Goal: Information Seeking & Learning: Learn about a topic

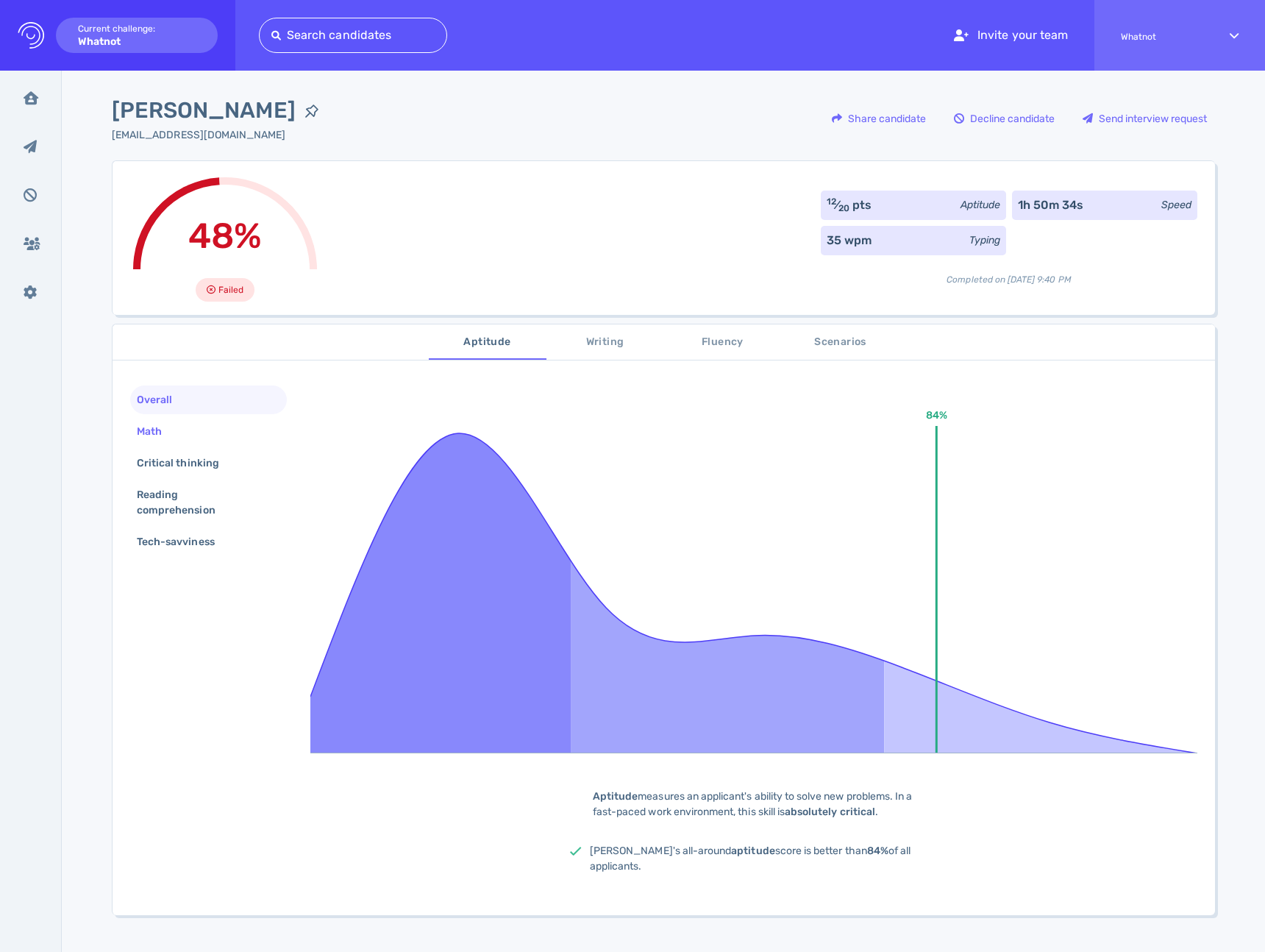
click at [191, 441] on div "Math" at bounding box center [208, 431] width 157 height 28
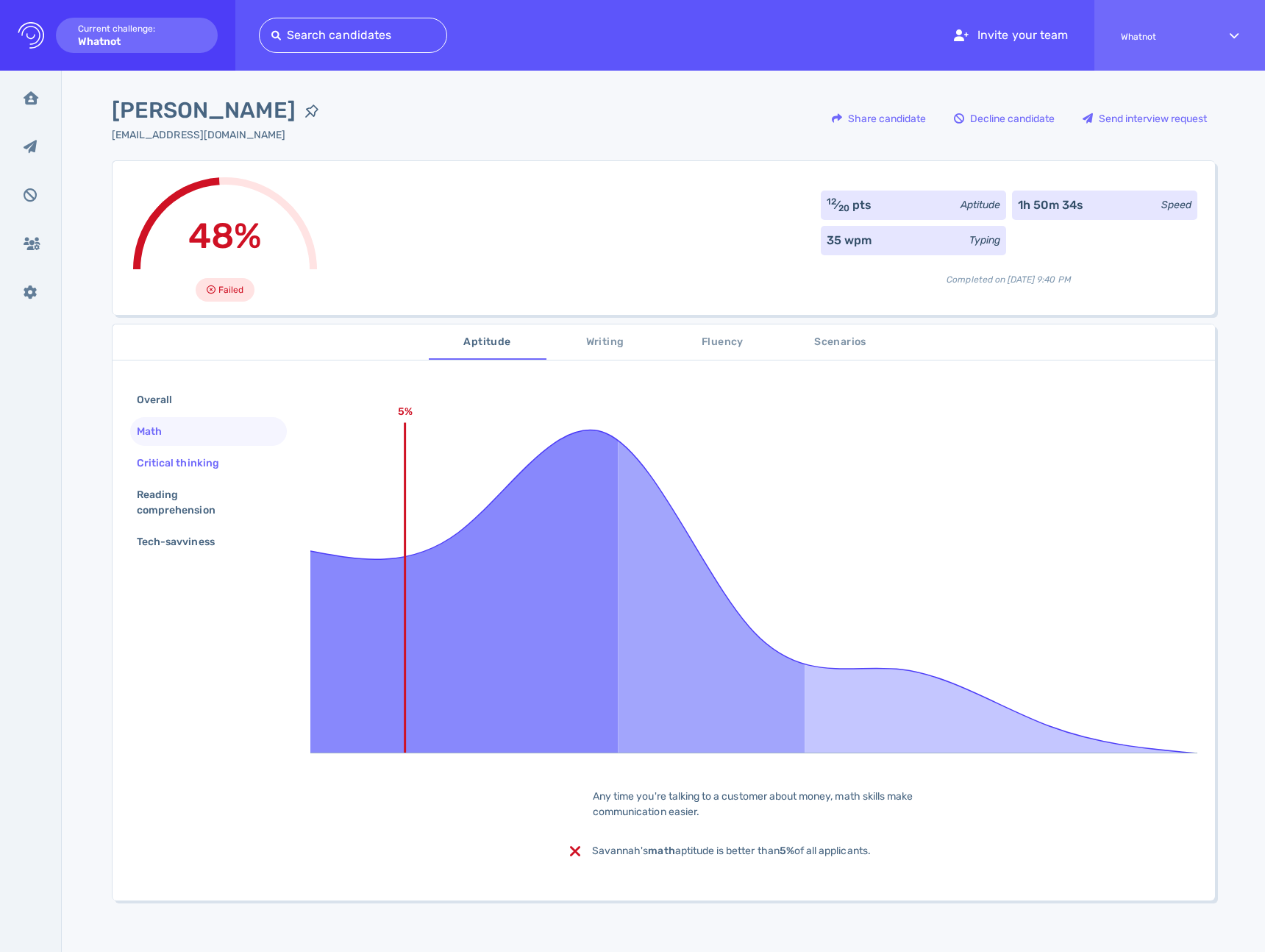
click at [188, 458] on div "Critical thinking" at bounding box center [185, 463] width 103 height 21
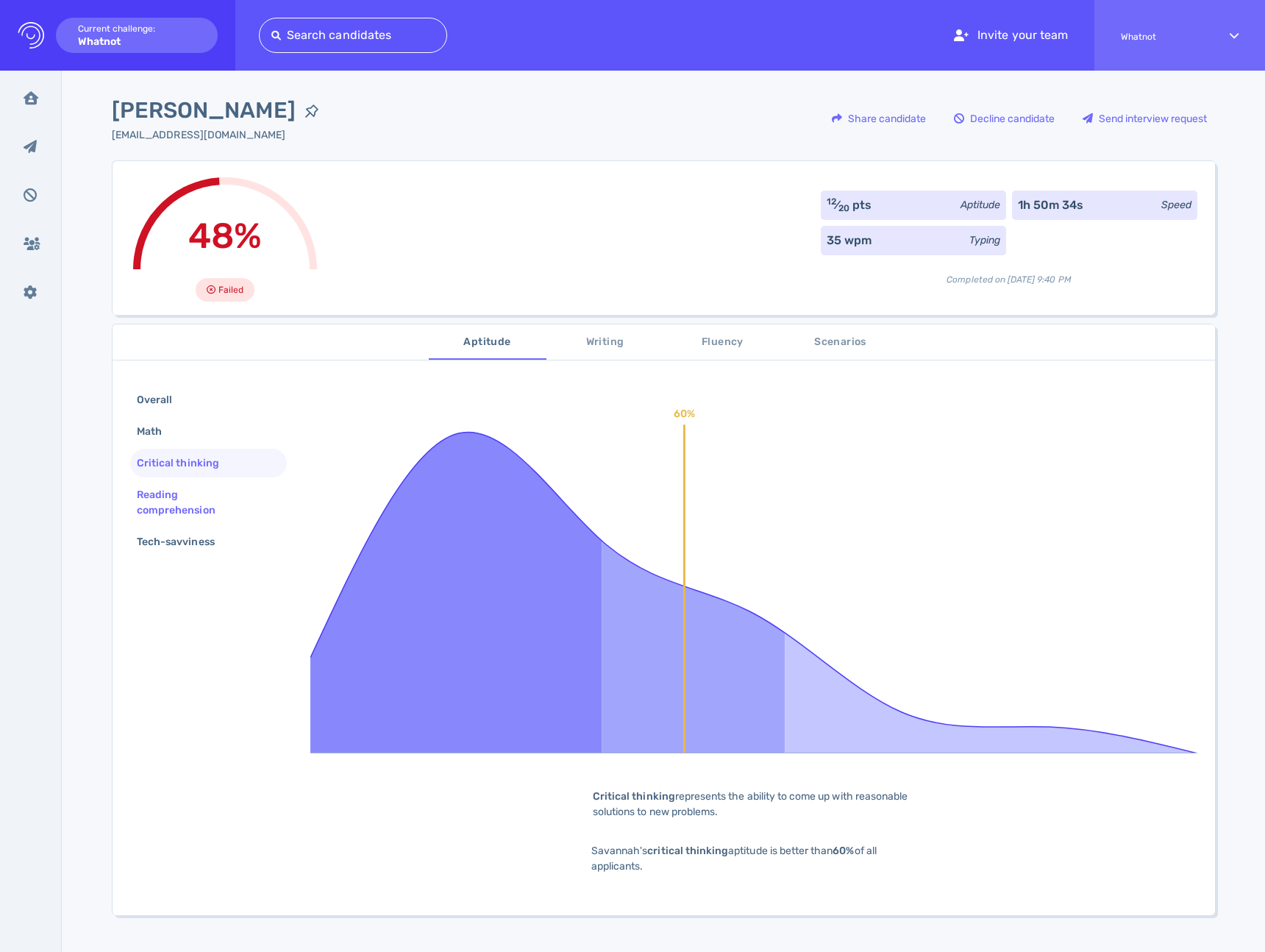
click at [181, 500] on div "Reading comprehension" at bounding box center [203, 502] width 138 height 37
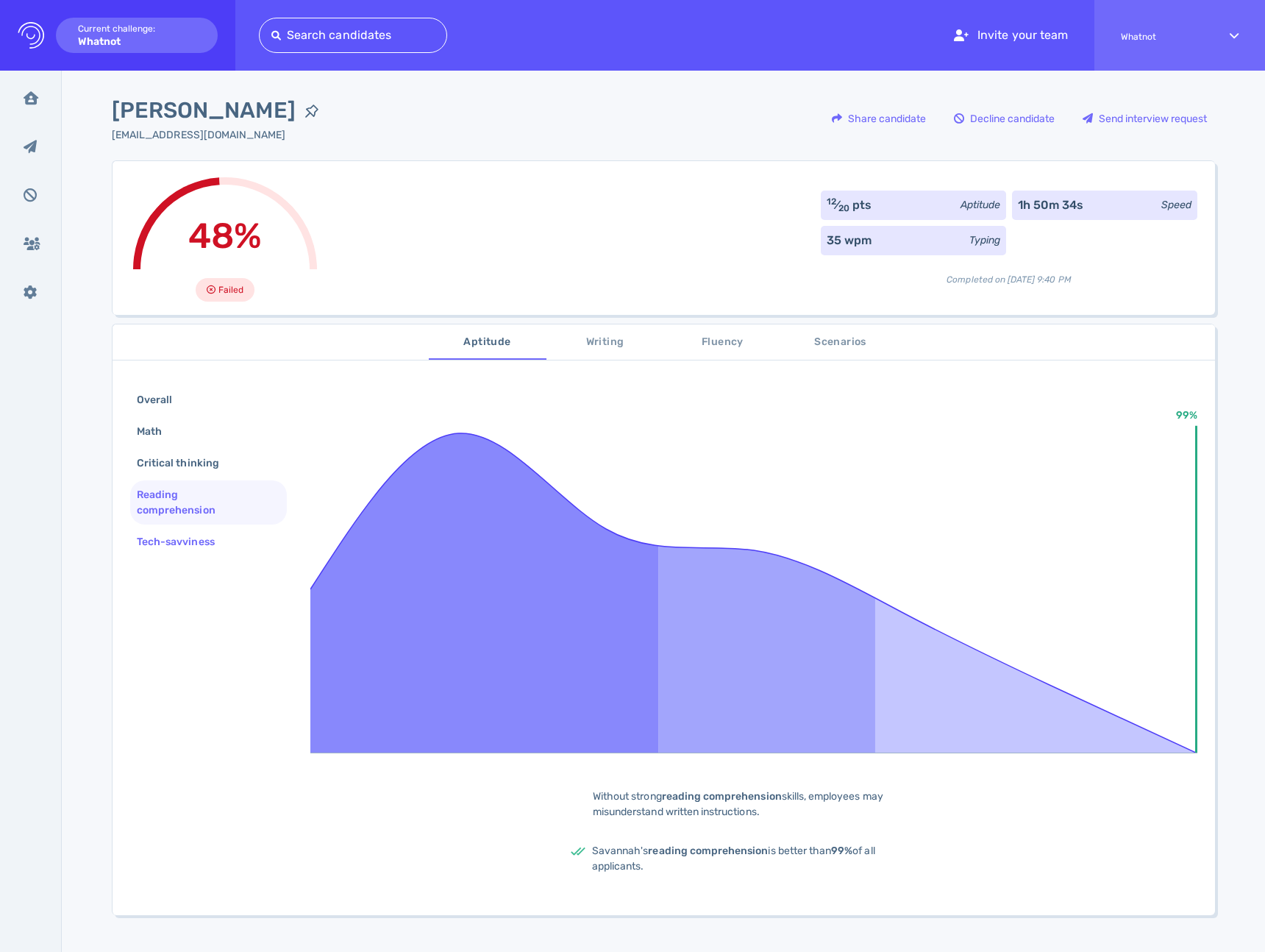
click at [180, 527] on div "Tech-savviness" at bounding box center [208, 541] width 157 height 28
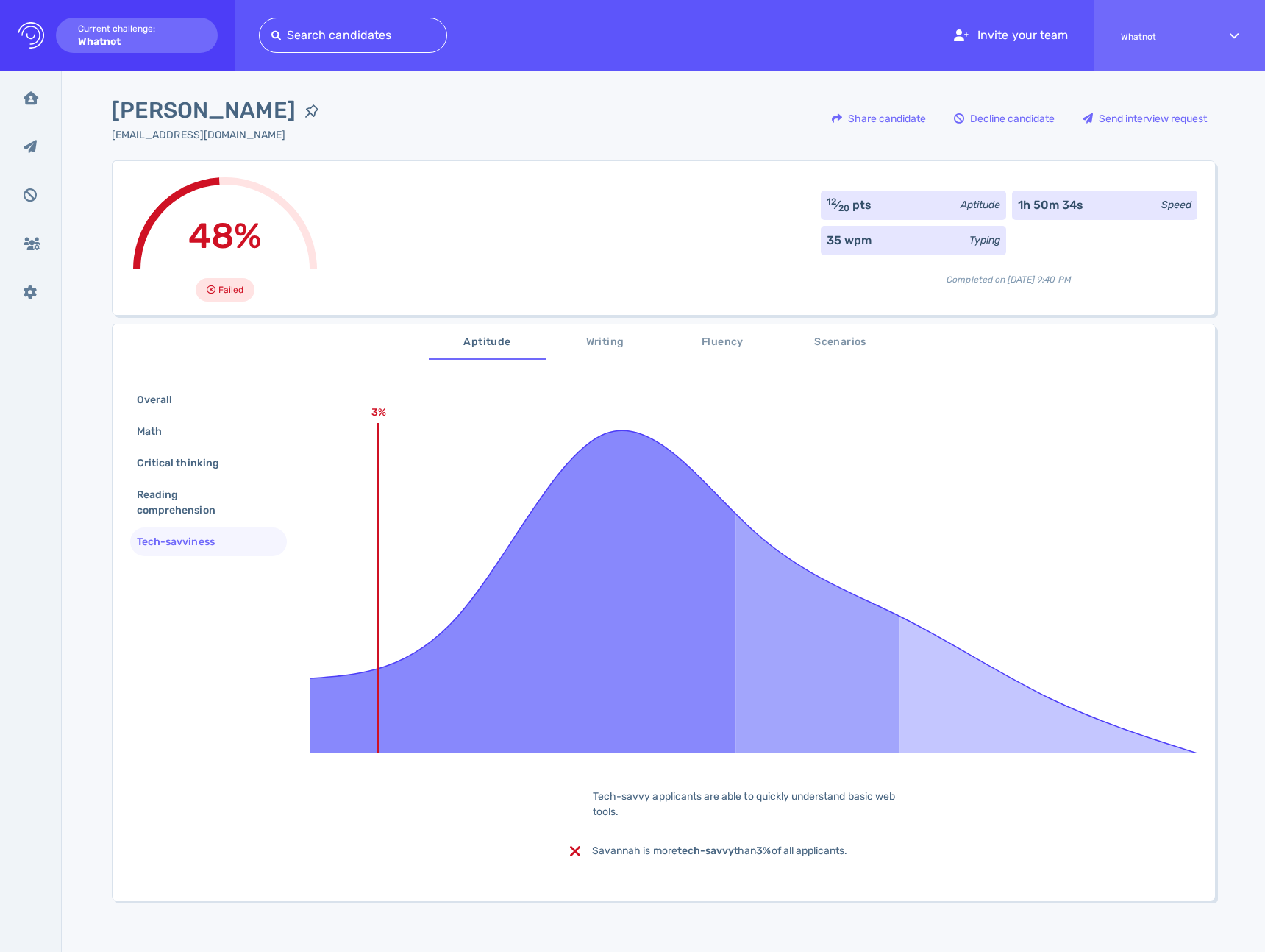
click at [585, 336] on span "Writing" at bounding box center [605, 342] width 100 height 18
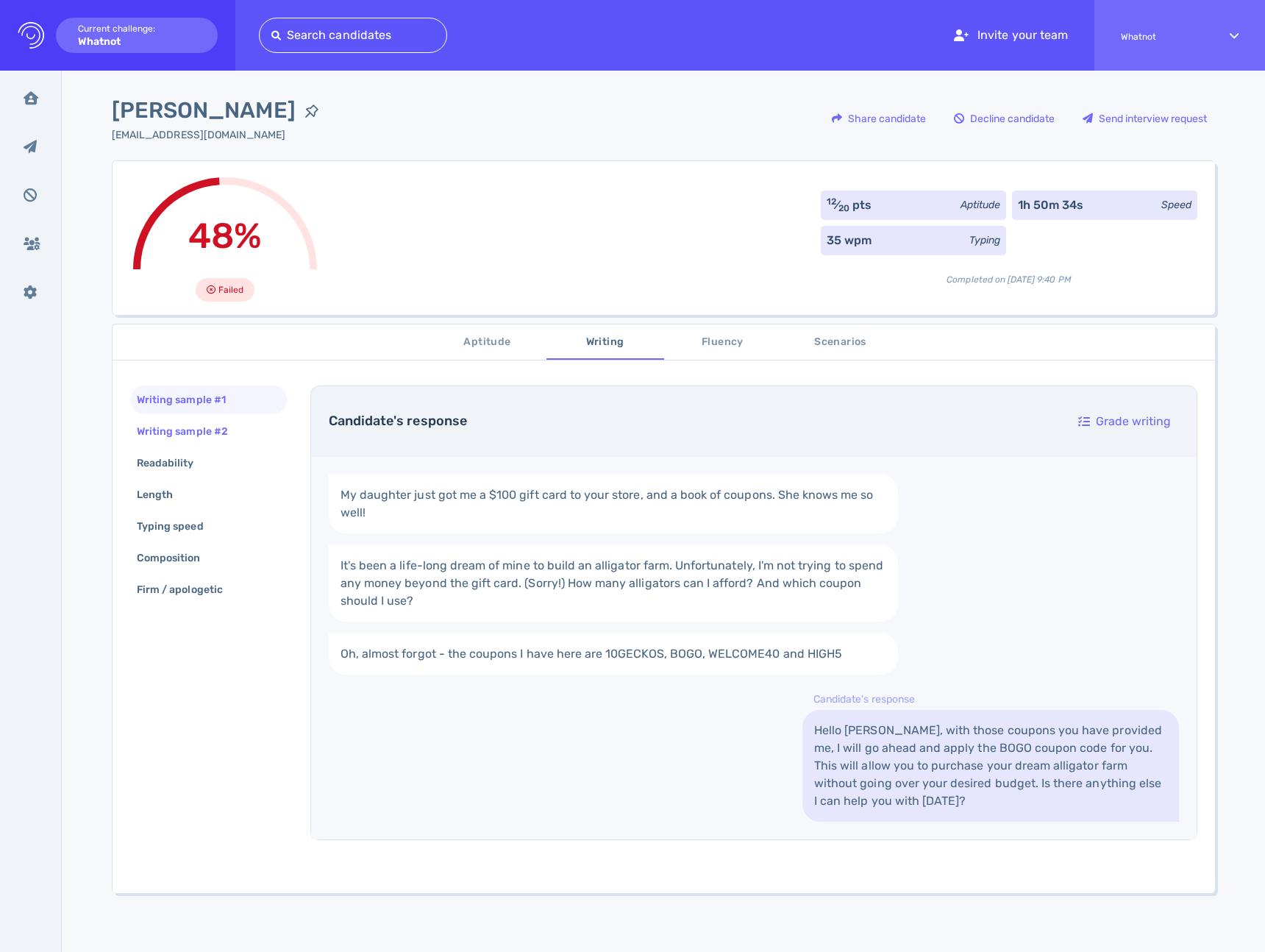
click at [221, 433] on div "Writing sample #2" at bounding box center [190, 431] width 112 height 21
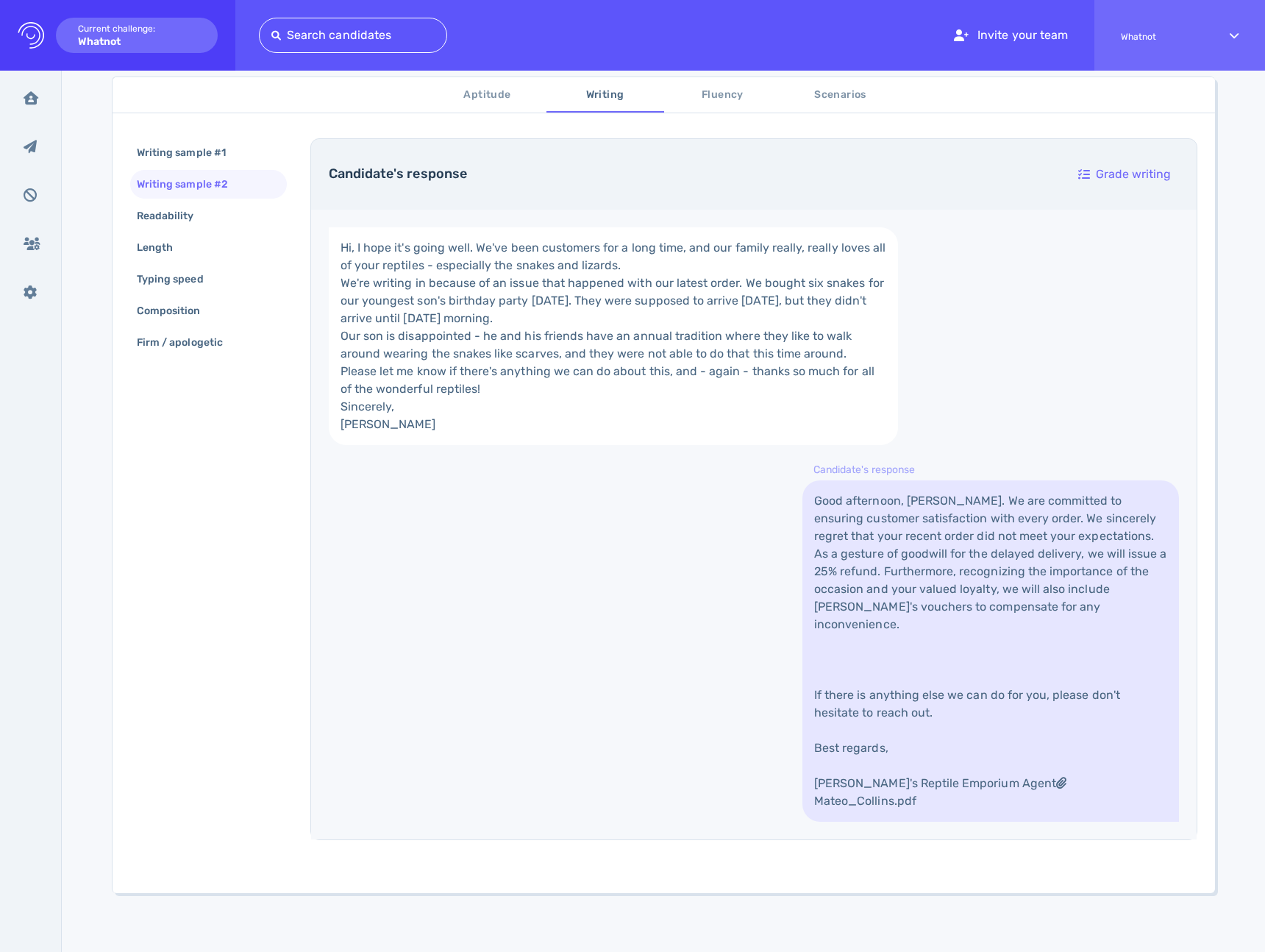
scroll to position [385, 0]
click at [216, 217] on div "Readability" at bounding box center [208, 216] width 157 height 28
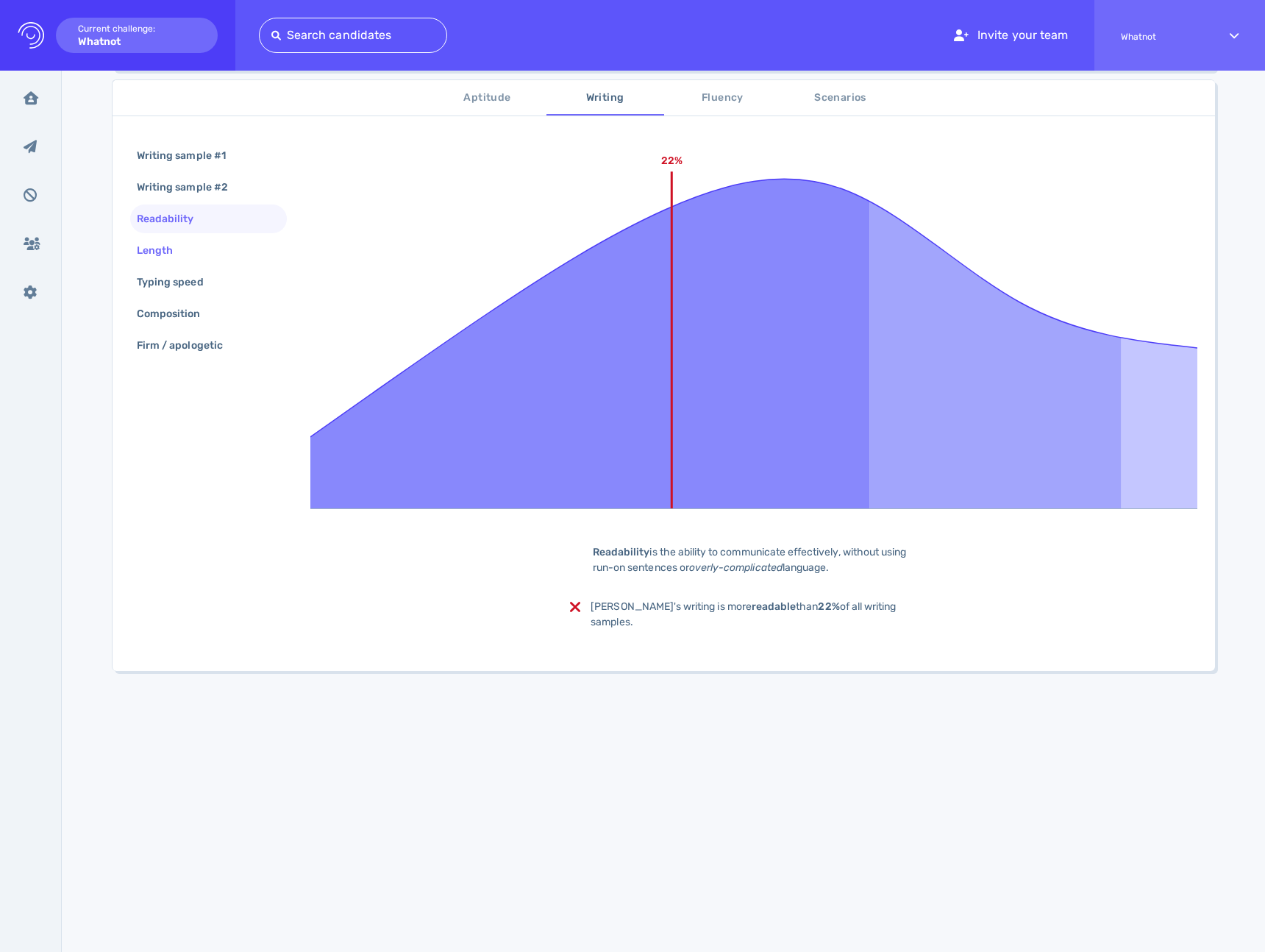
click at [210, 243] on div "Length" at bounding box center [208, 251] width 157 height 28
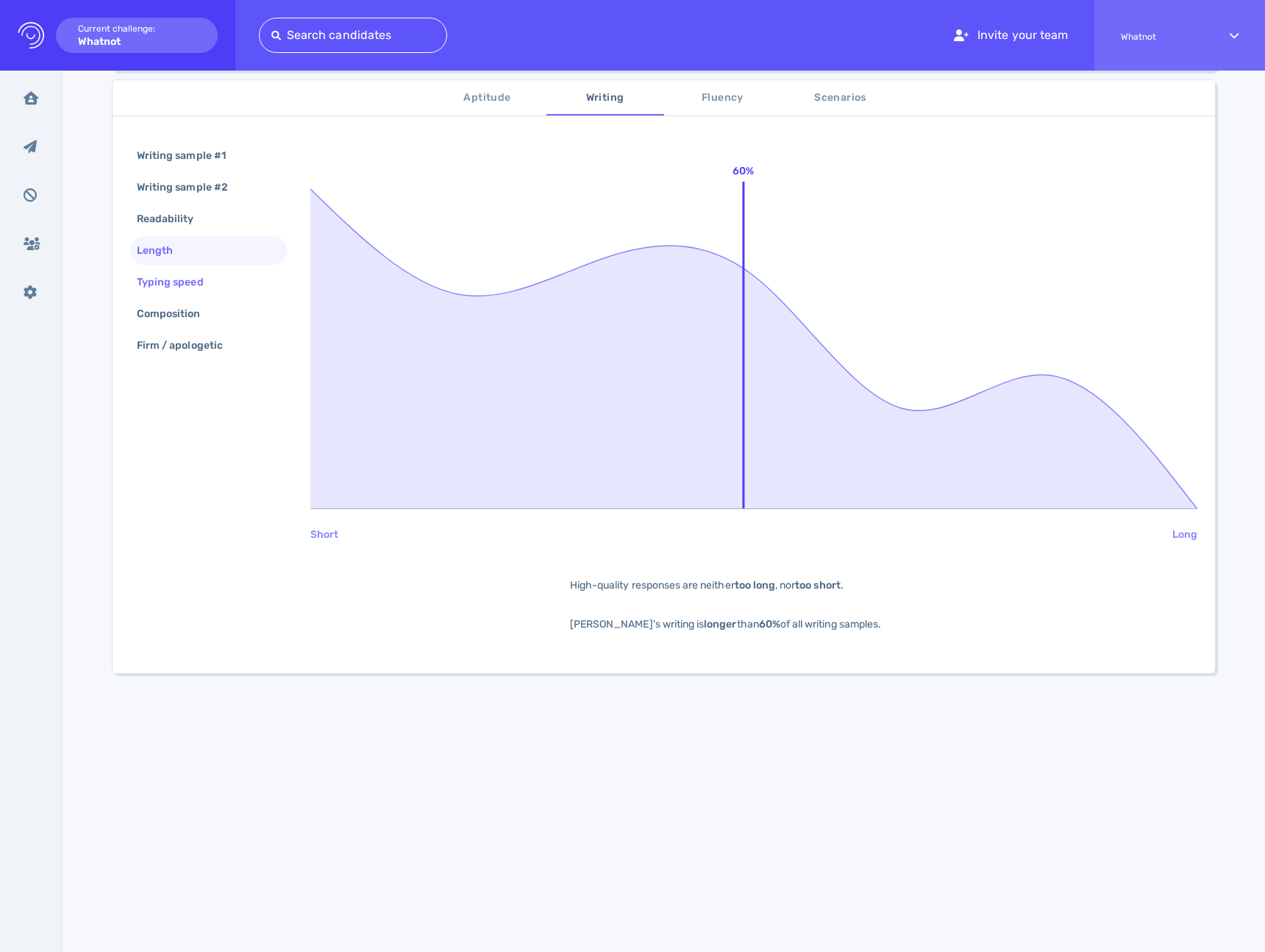
click at [203, 275] on div "Typing speed" at bounding box center [177, 281] width 87 height 21
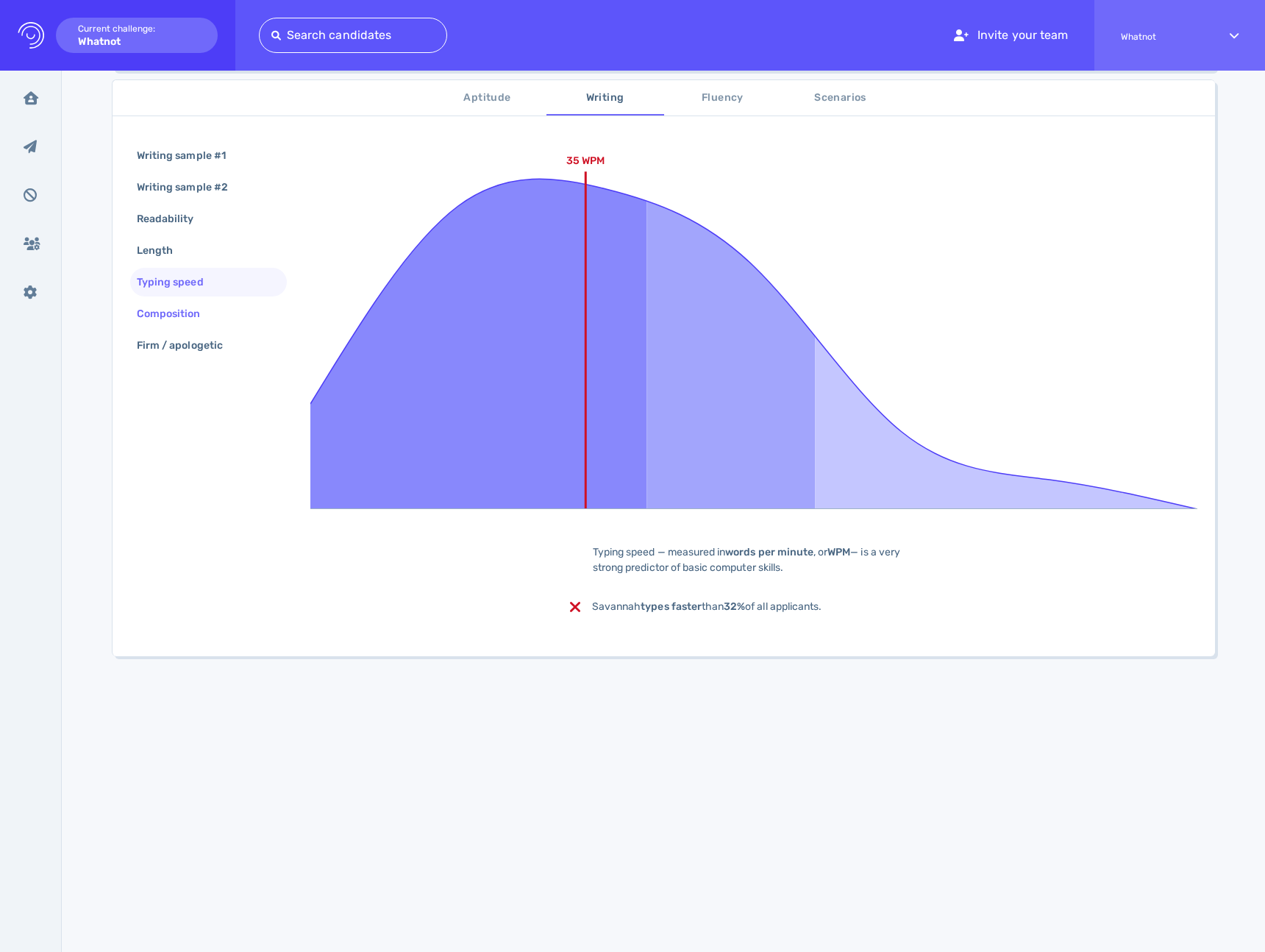
click at [204, 307] on div "Composition" at bounding box center [176, 313] width 84 height 21
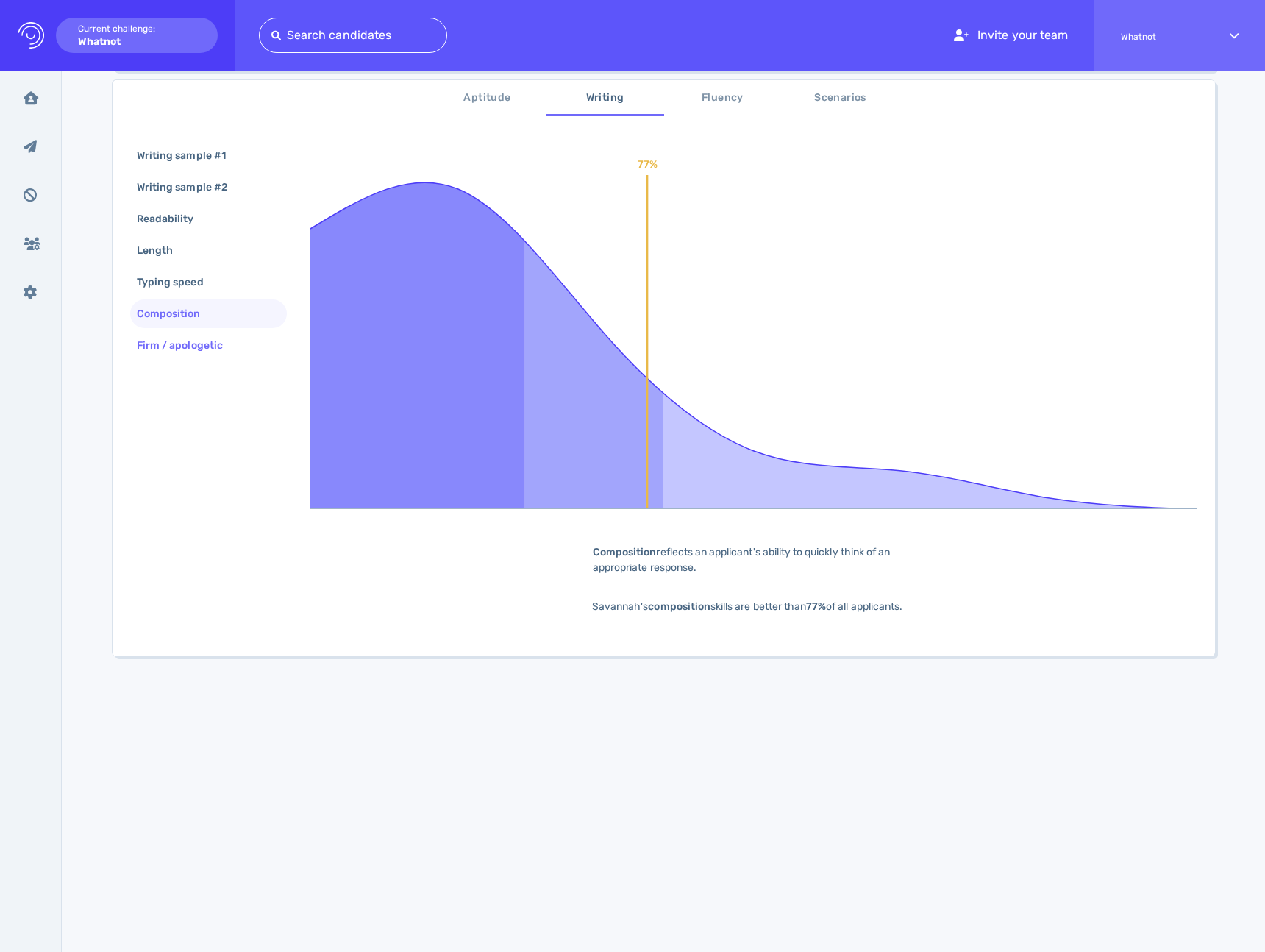
click at [203, 341] on div "Firm / apologetic" at bounding box center [187, 345] width 106 height 21
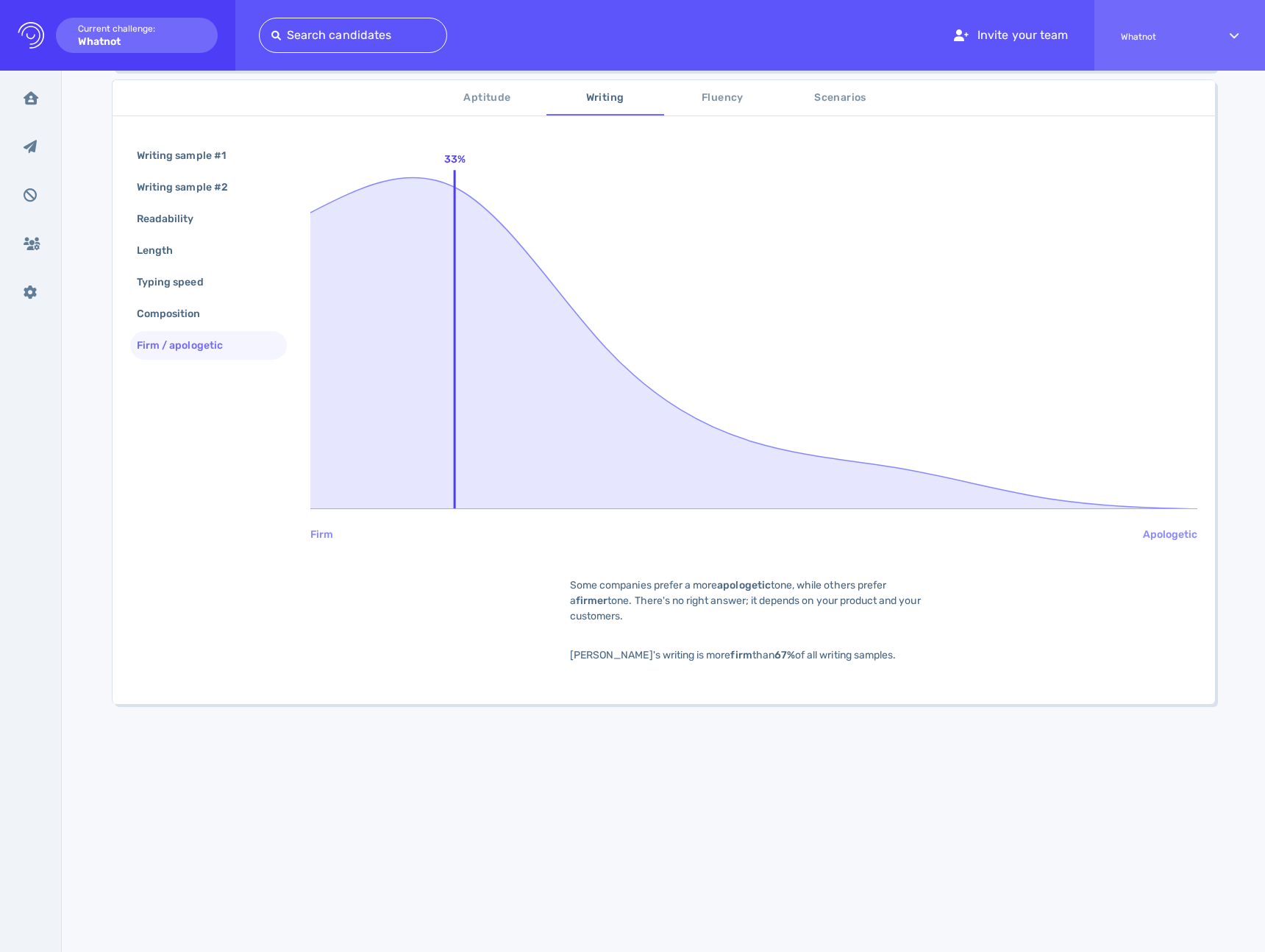
click at [712, 89] on span "Fluency" at bounding box center [723, 98] width 100 height 18
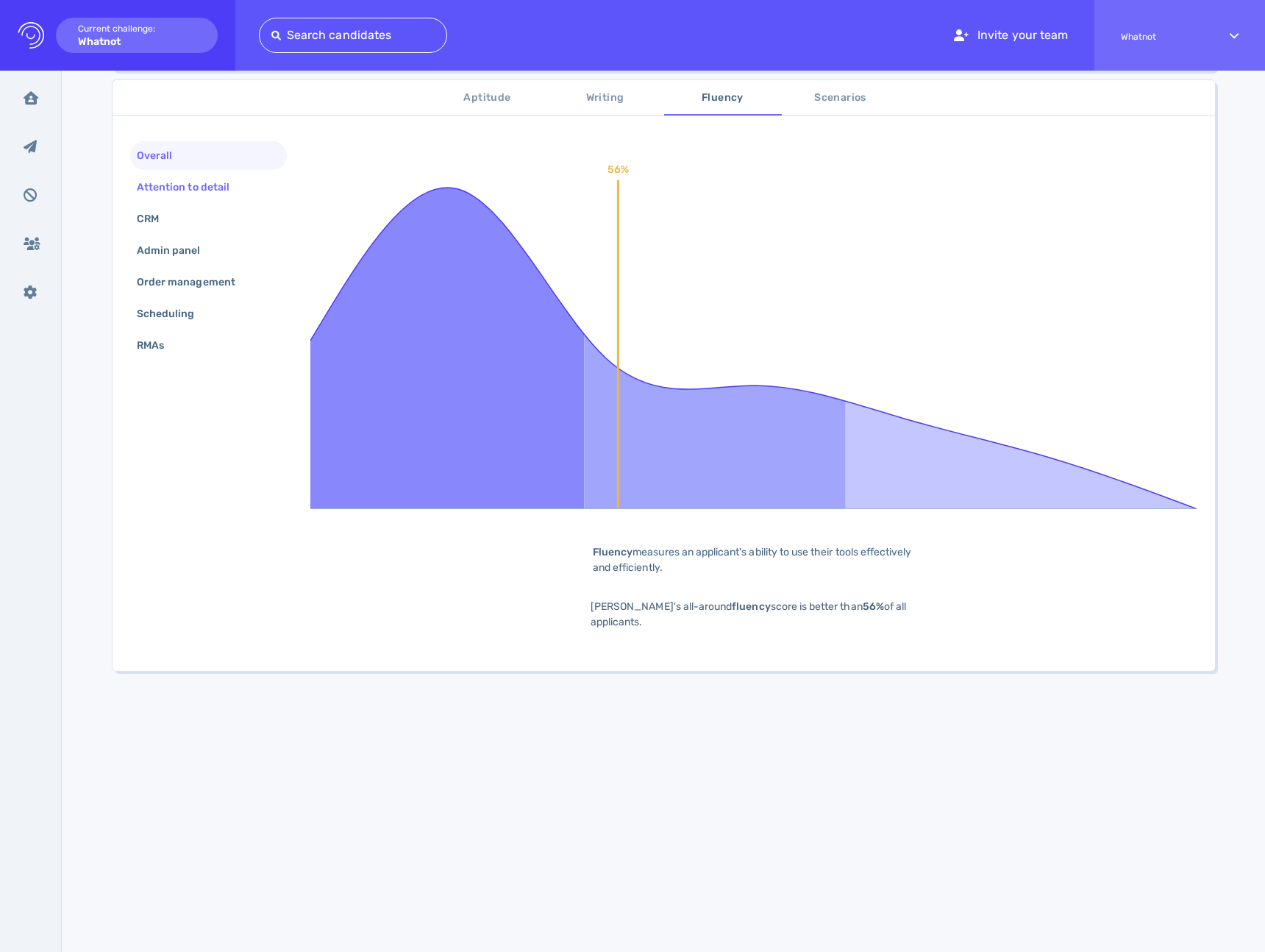
click at [214, 192] on div "Attention to detail" at bounding box center [191, 187] width 113 height 21
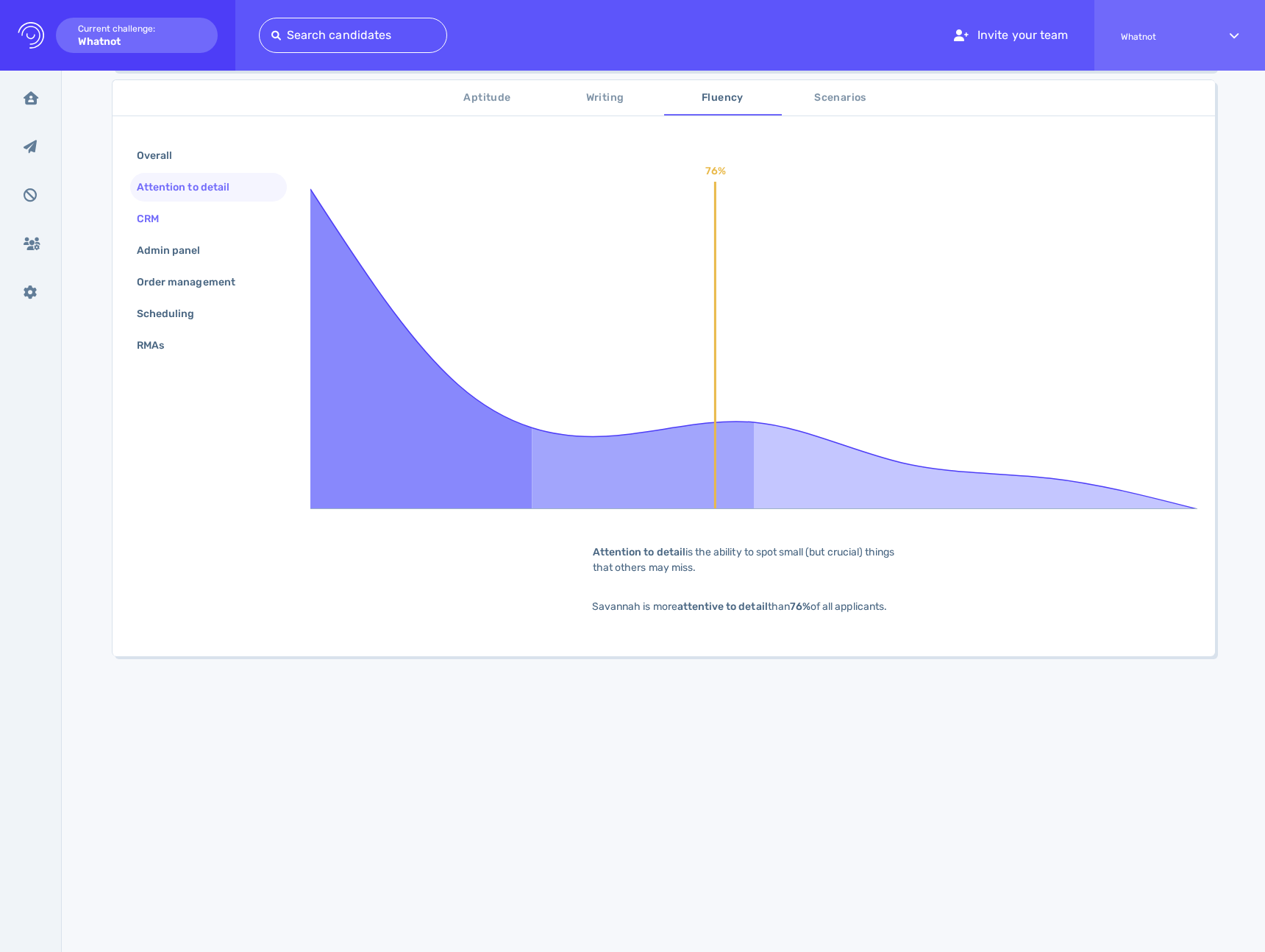
click at [189, 215] on div "CRM" at bounding box center [208, 218] width 157 height 28
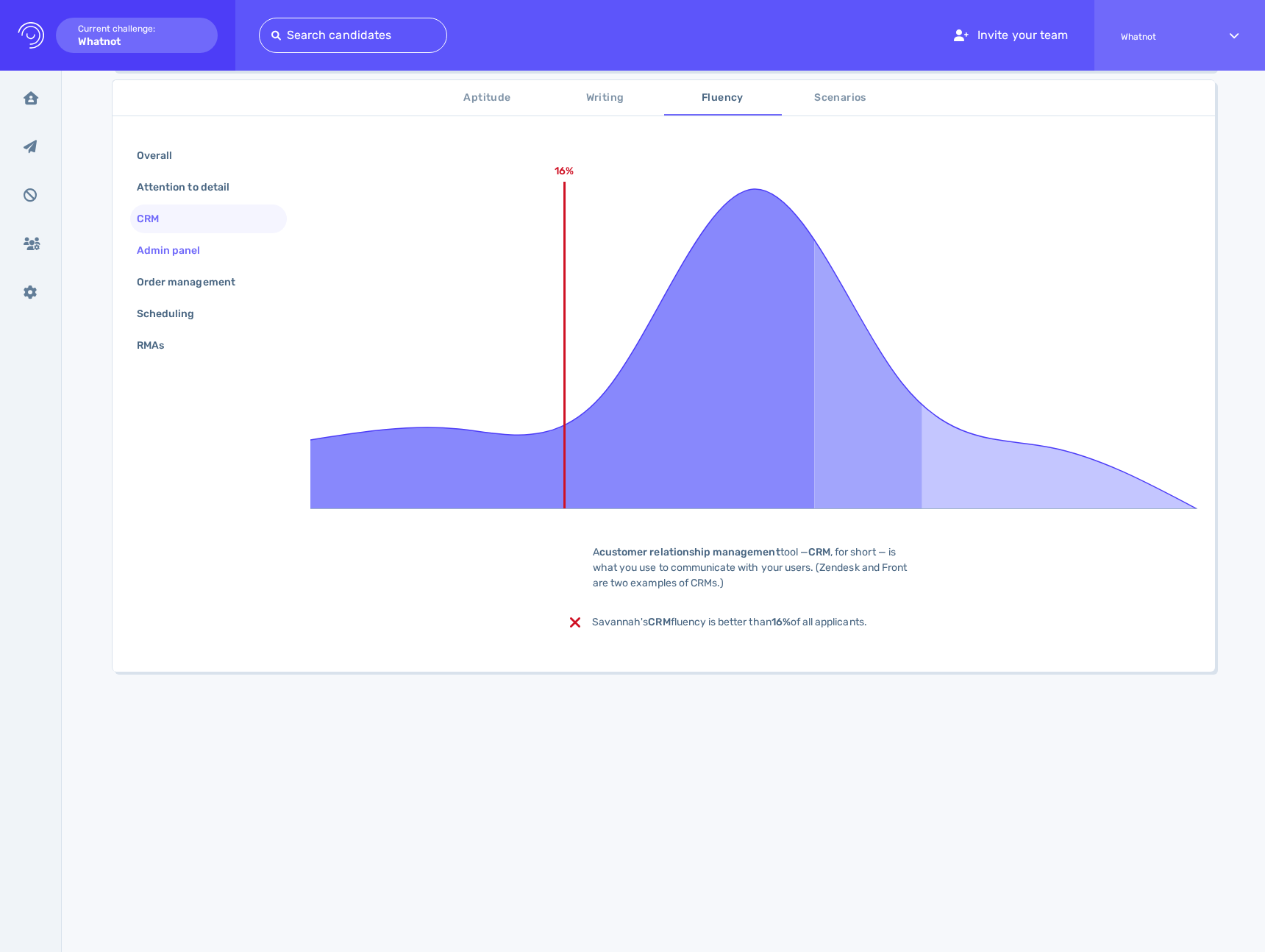
click at [186, 249] on div "Admin panel" at bounding box center [176, 250] width 84 height 21
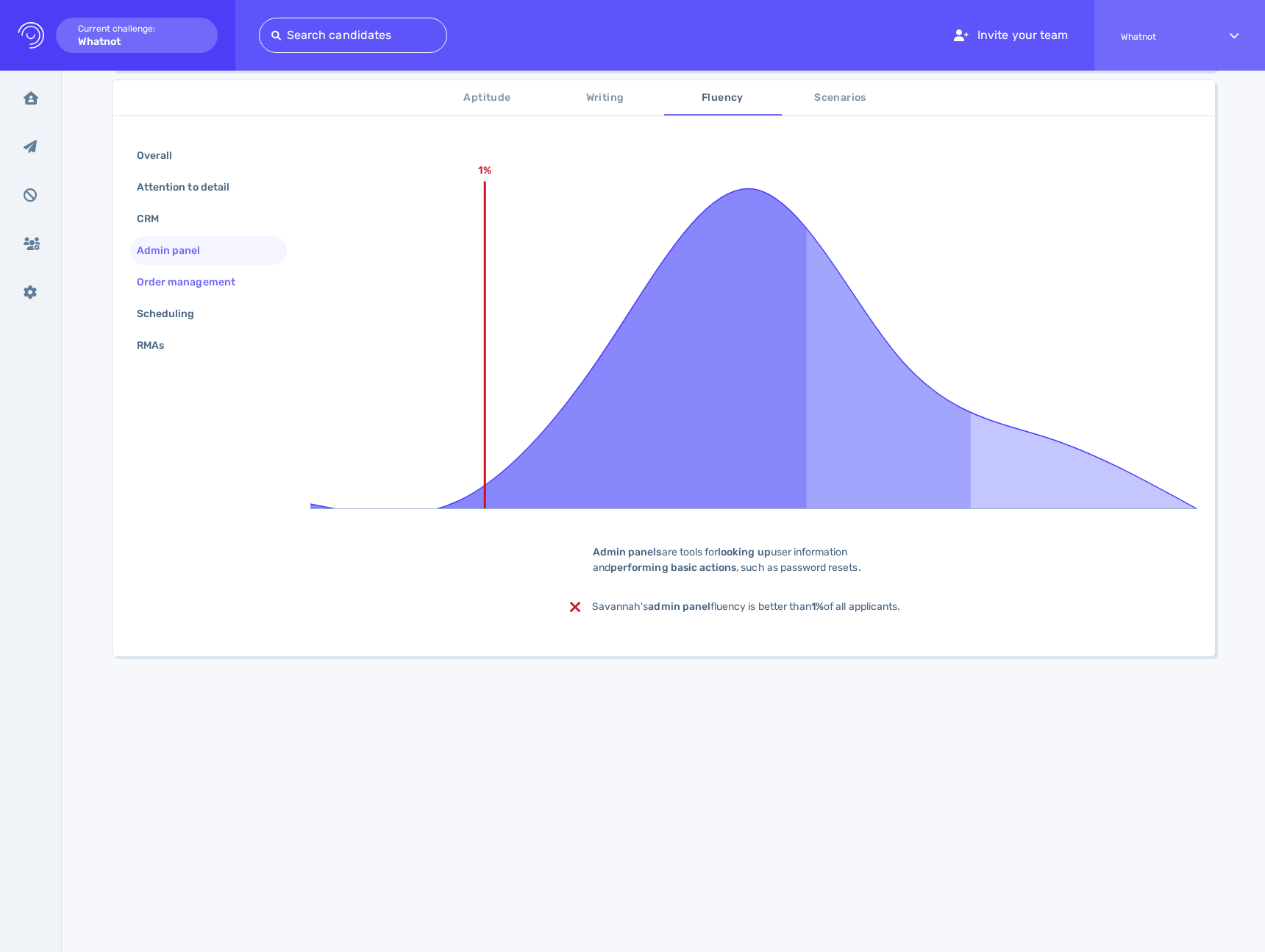
click at [188, 271] on div "Order management" at bounding box center [193, 281] width 119 height 21
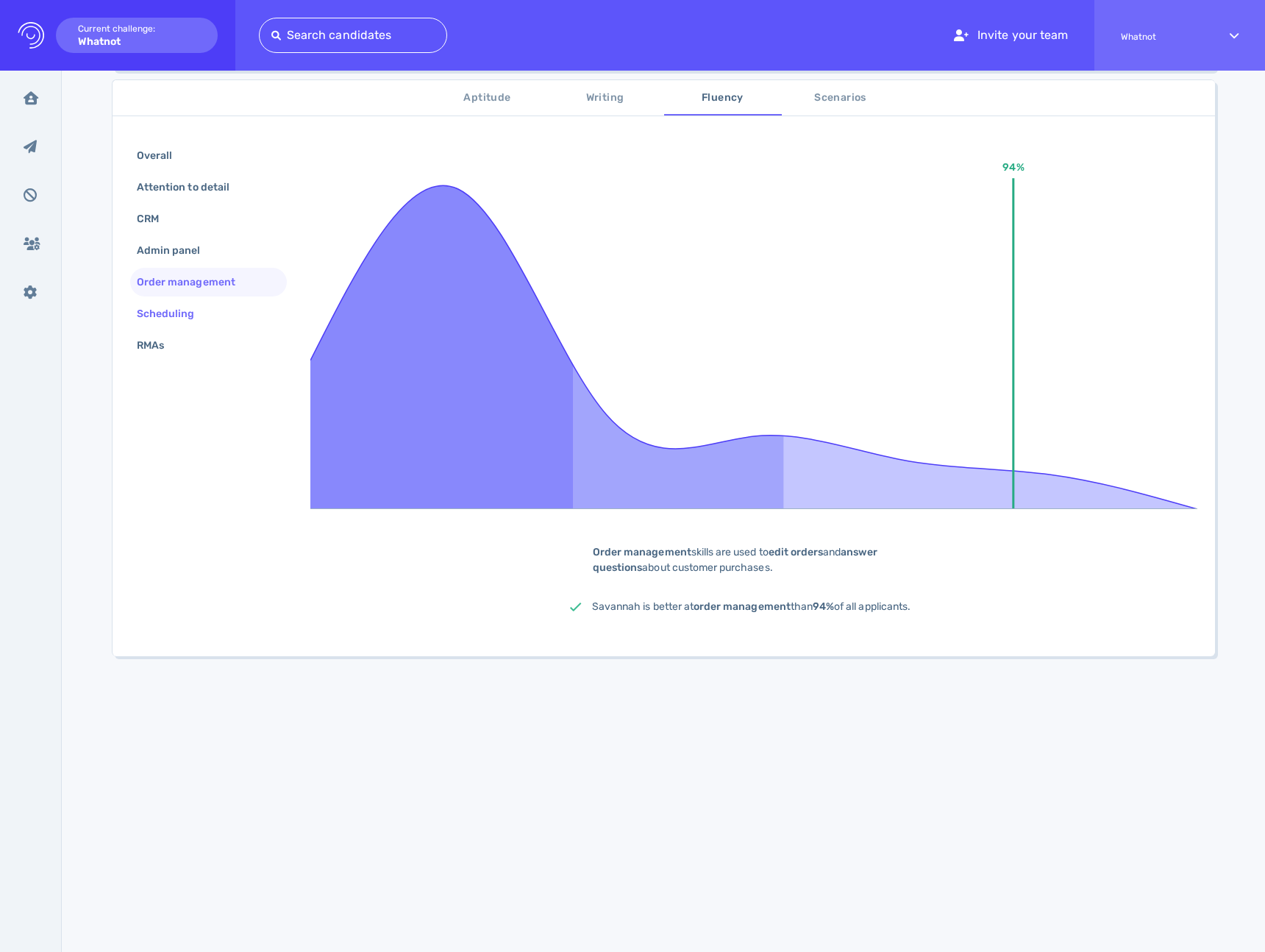
click at [188, 308] on div "Scheduling" at bounding box center [173, 313] width 79 height 21
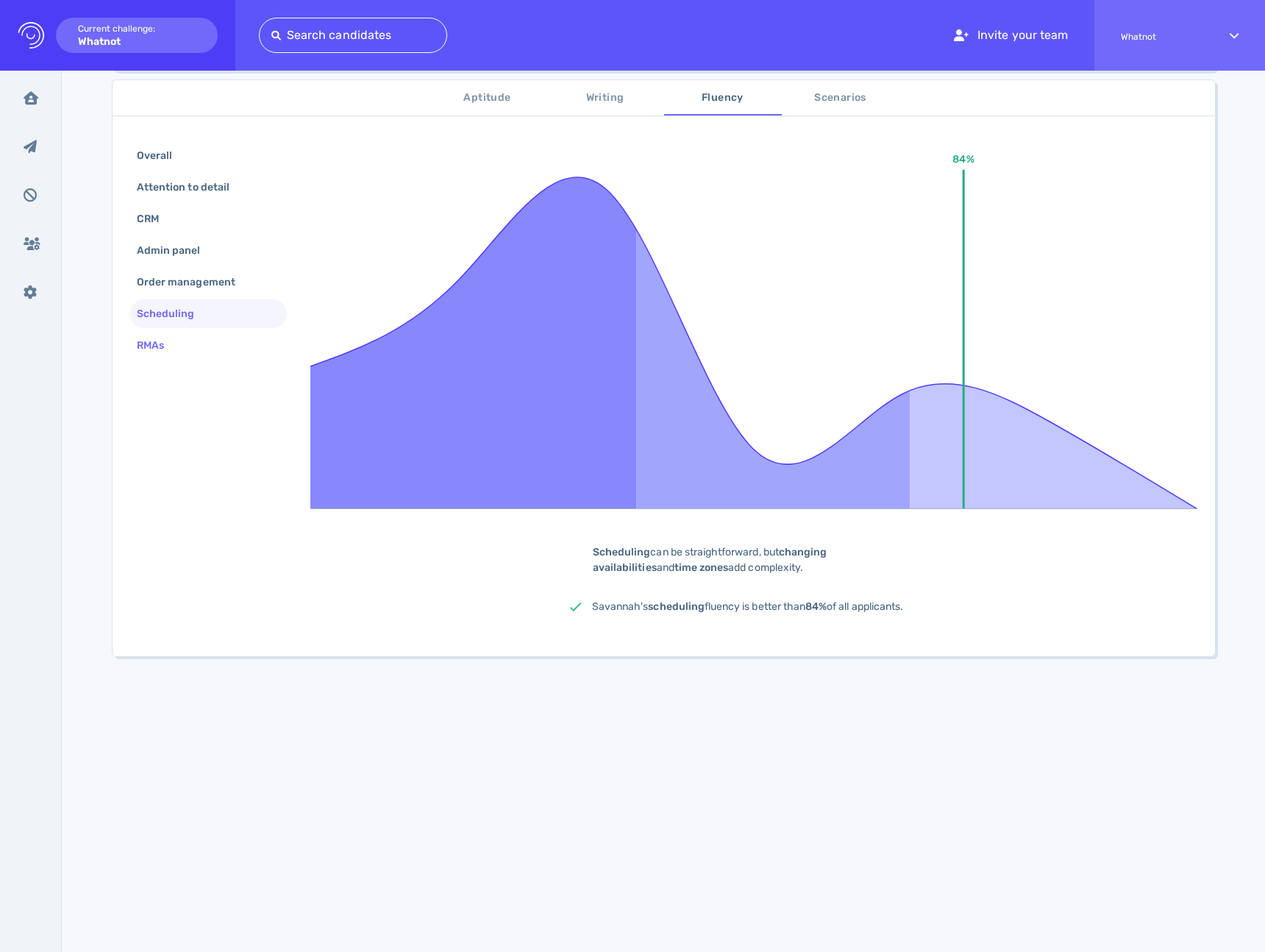
click at [184, 351] on div "RMAs" at bounding box center [208, 345] width 157 height 28
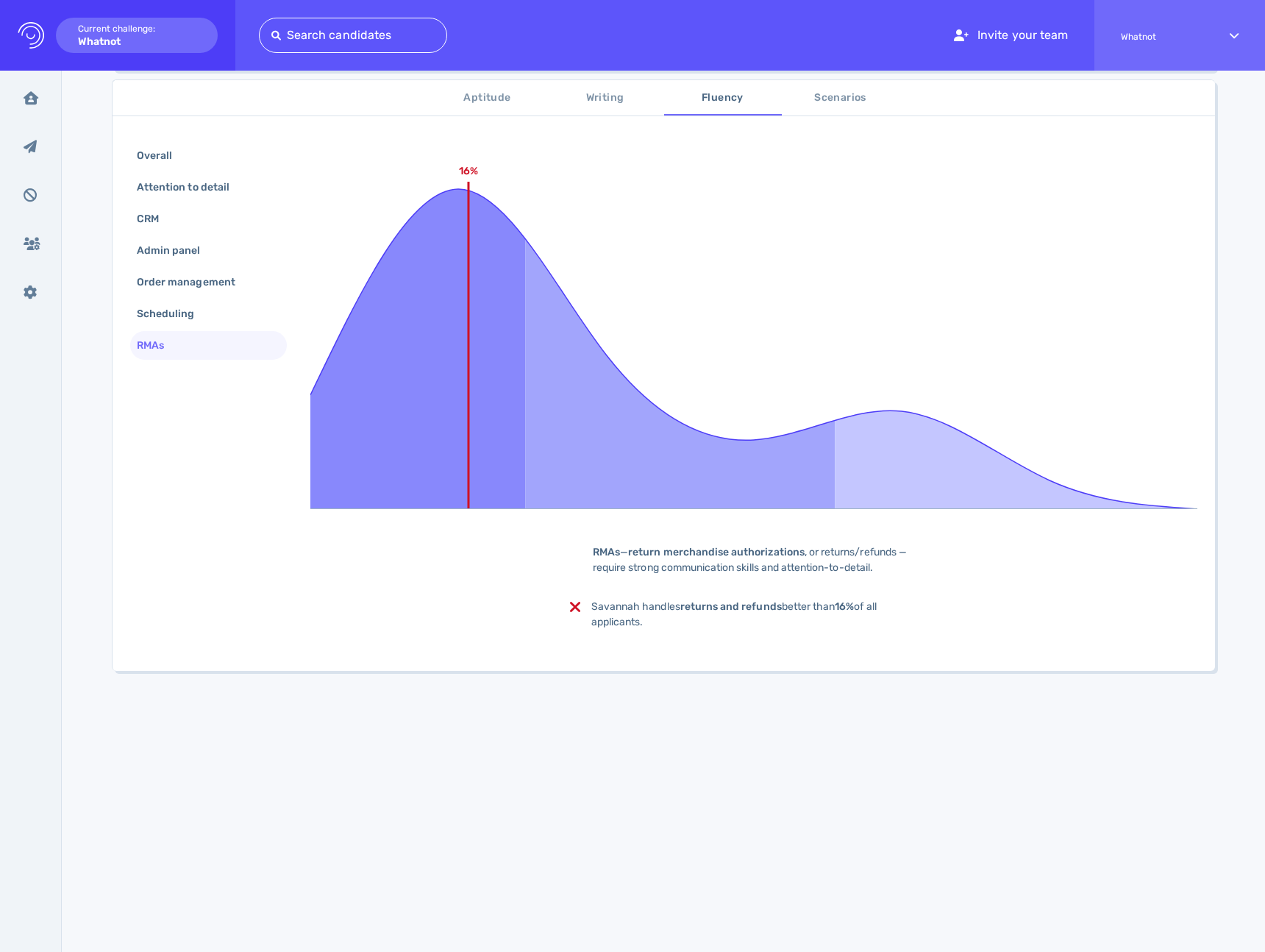
click at [800, 90] on span "Scenarios" at bounding box center [840, 98] width 100 height 18
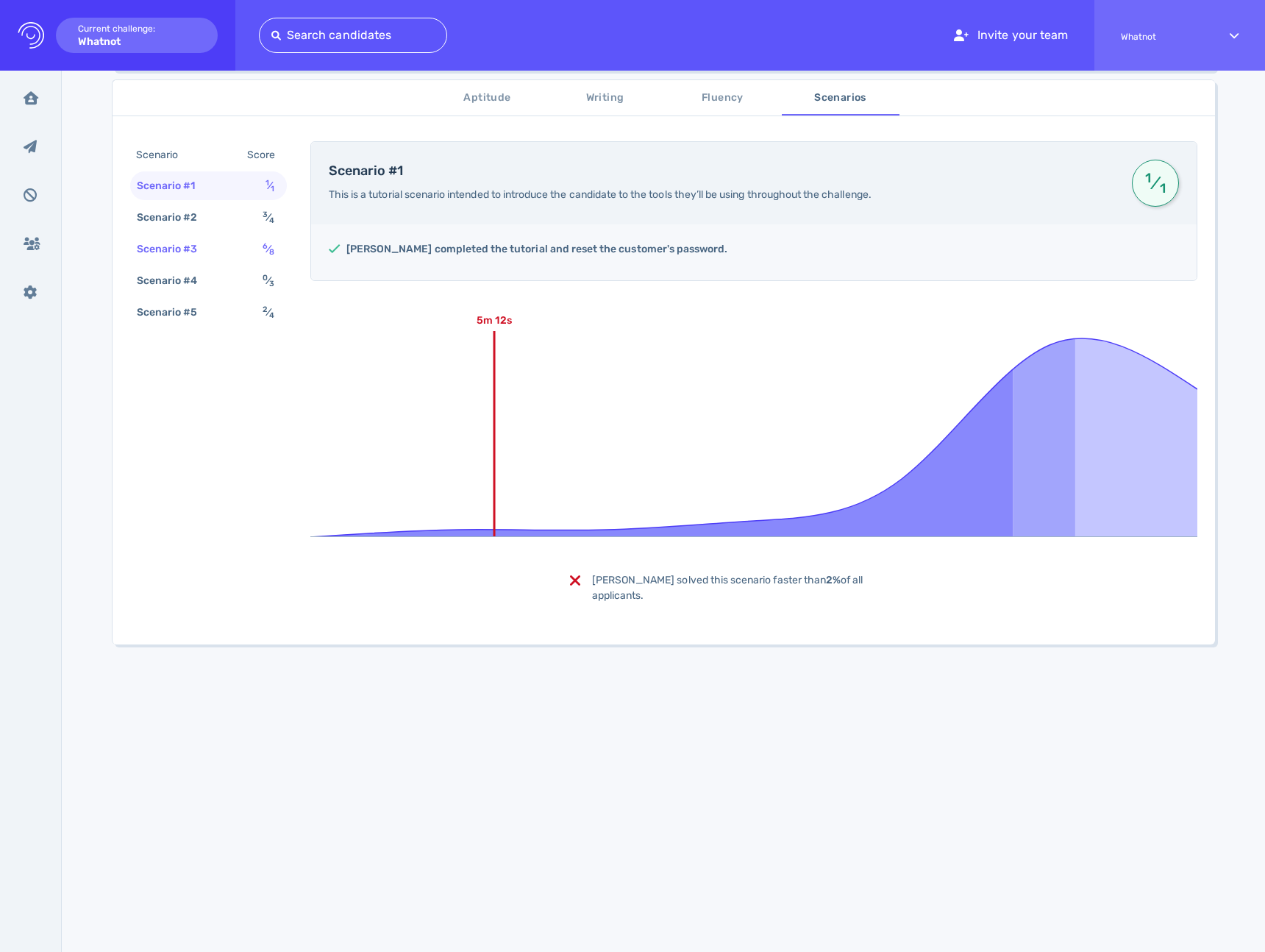
click at [270, 254] on sub "8" at bounding box center [272, 252] width 6 height 9
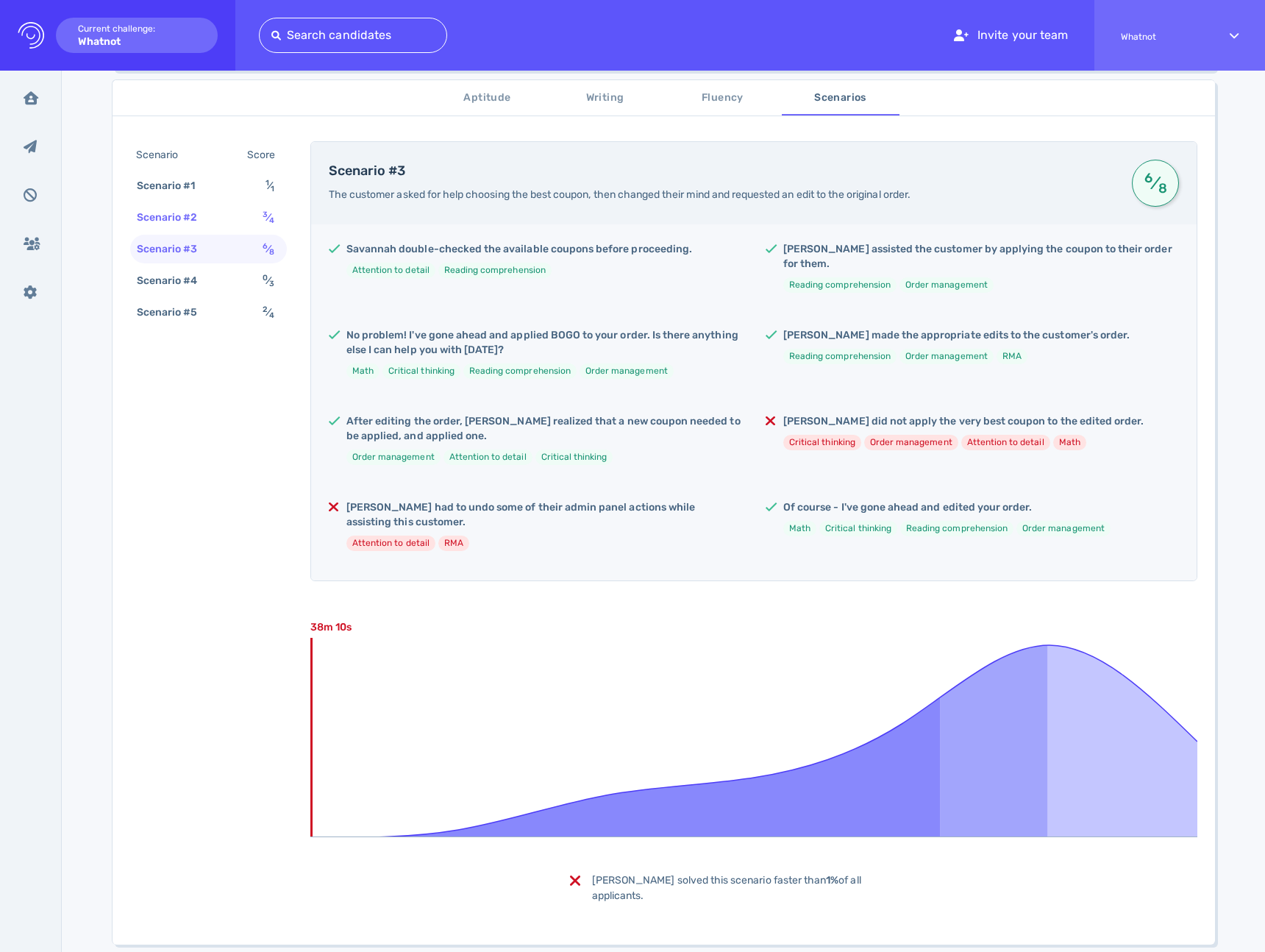
click at [230, 216] on div "Scenario #2 3 ⁄ 4" at bounding box center [208, 218] width 157 height 28
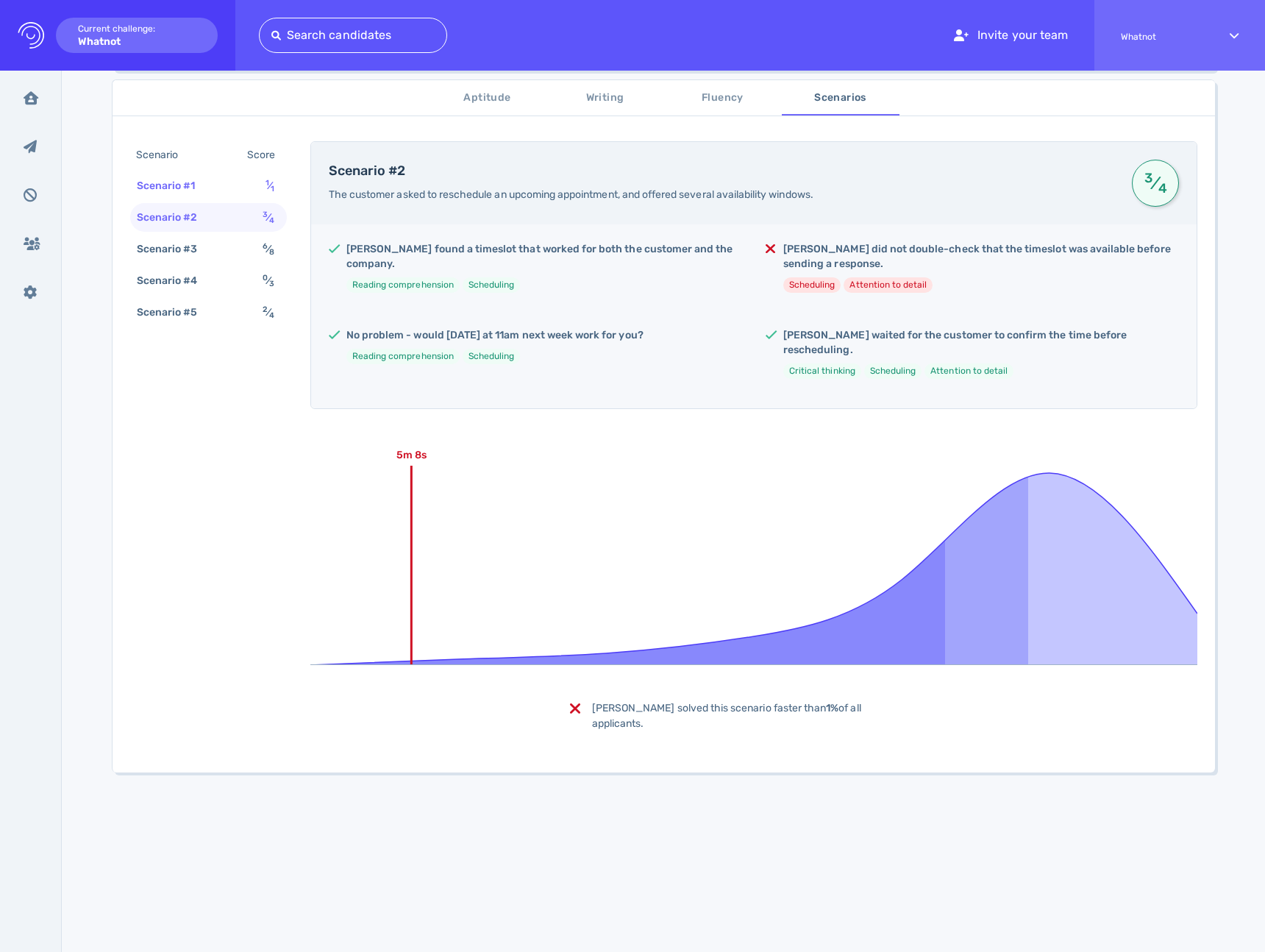
click at [230, 184] on div "Scenario #1 1 ⁄ 1" at bounding box center [208, 185] width 157 height 28
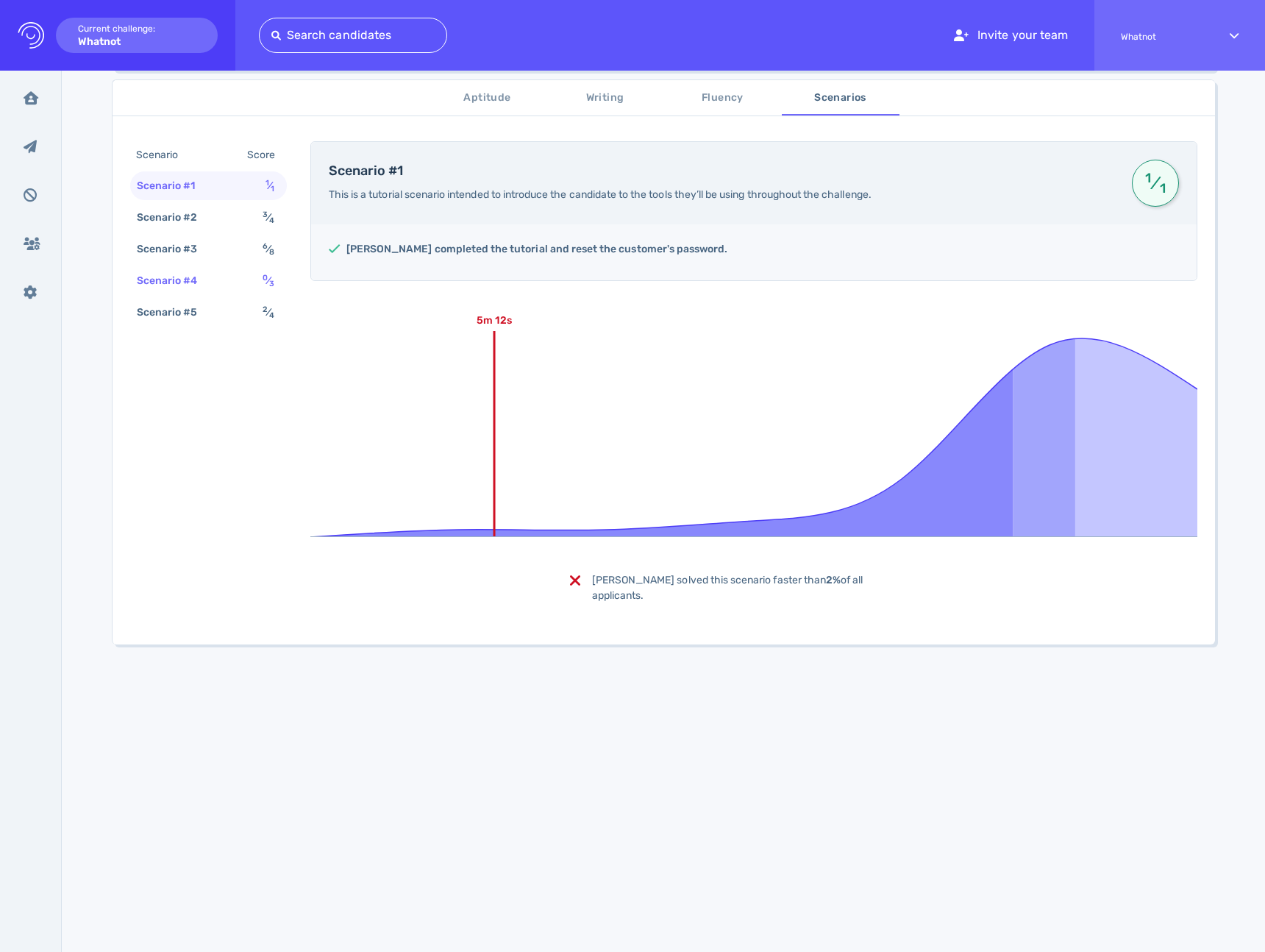
click at [231, 273] on div "Scenario #4 0 ⁄ 3" at bounding box center [208, 281] width 157 height 28
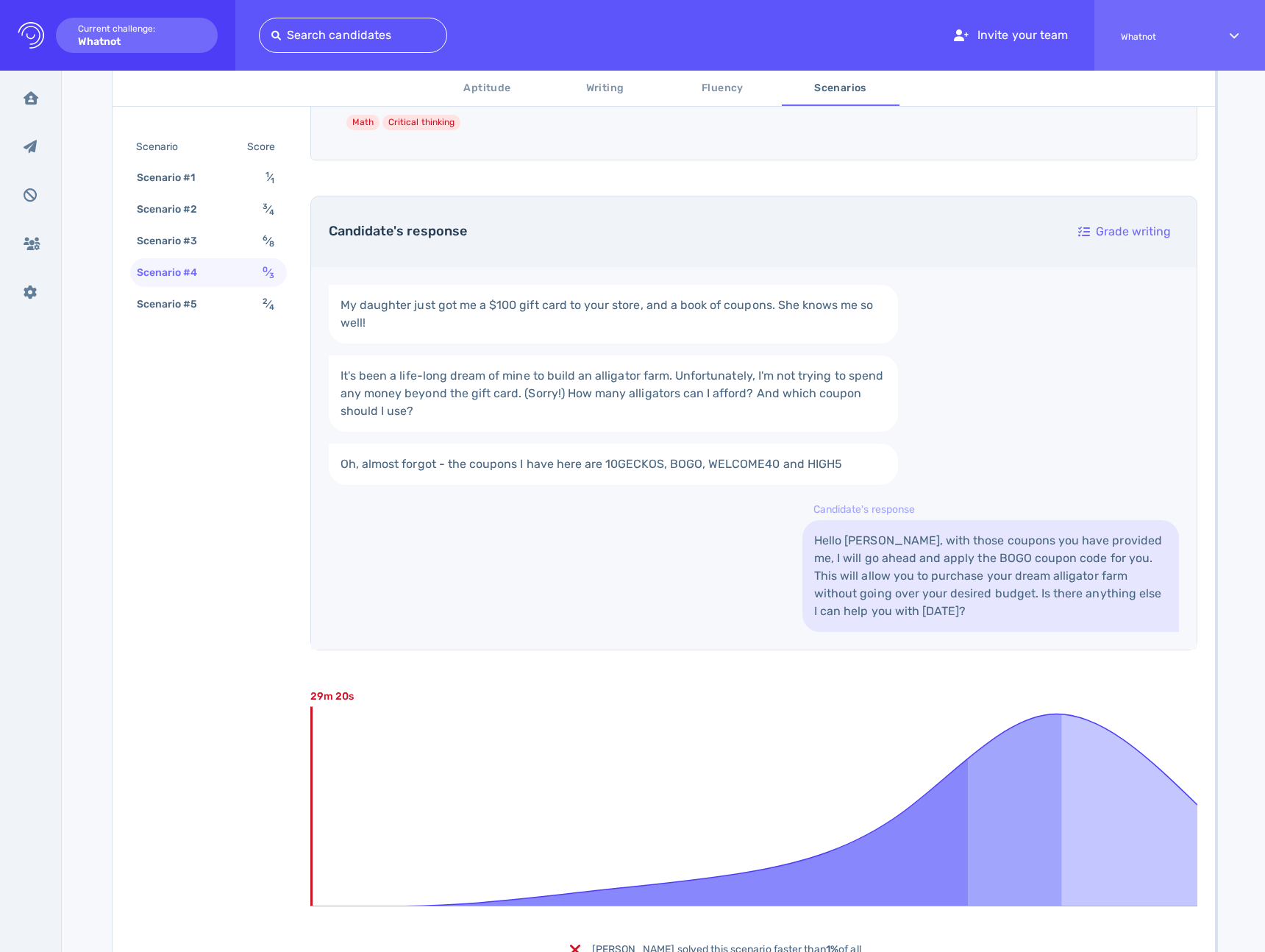
scroll to position [560, 0]
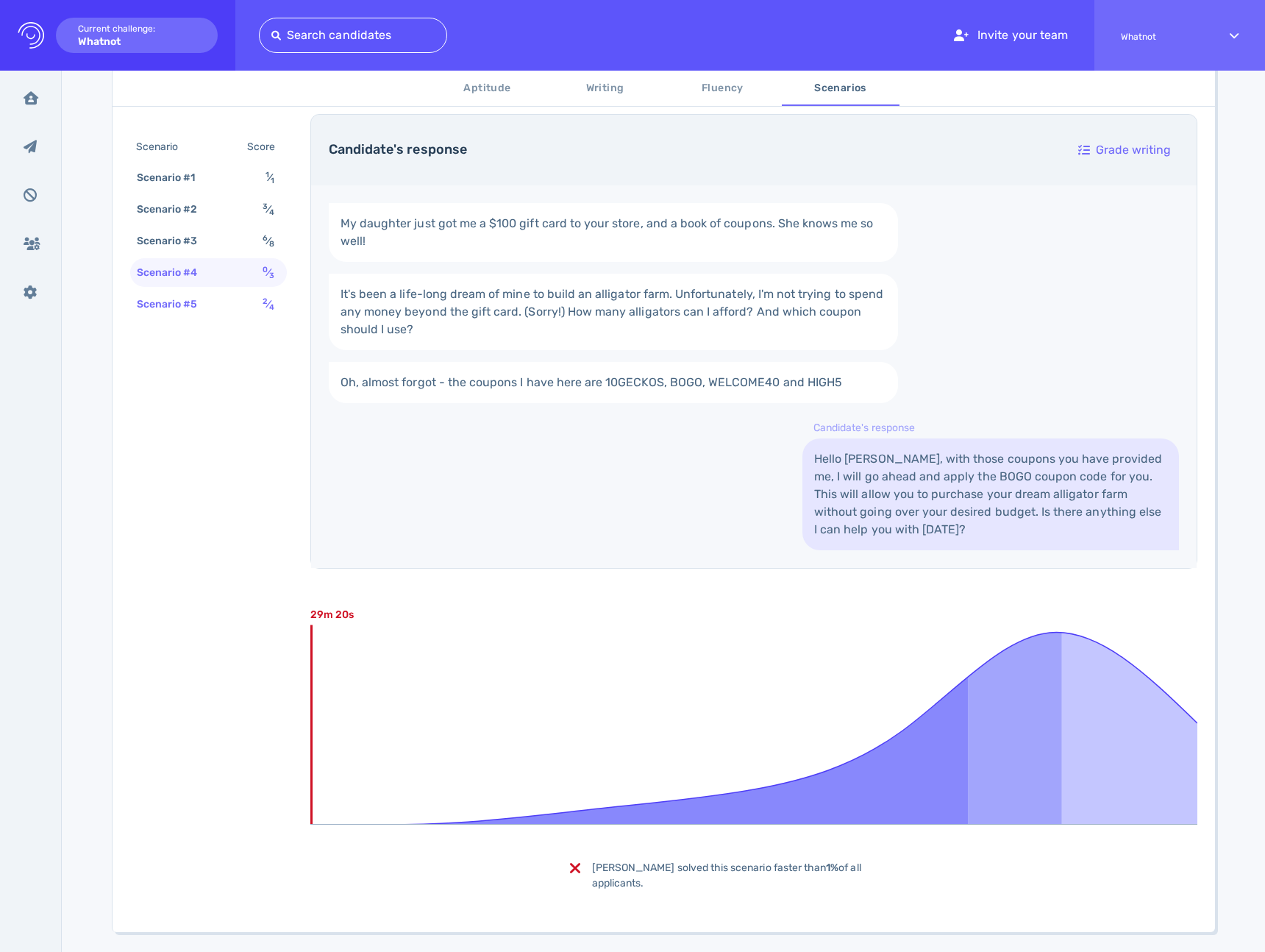
click at [235, 300] on div "Scenario #5 2 ⁄ 4" at bounding box center [208, 304] width 157 height 28
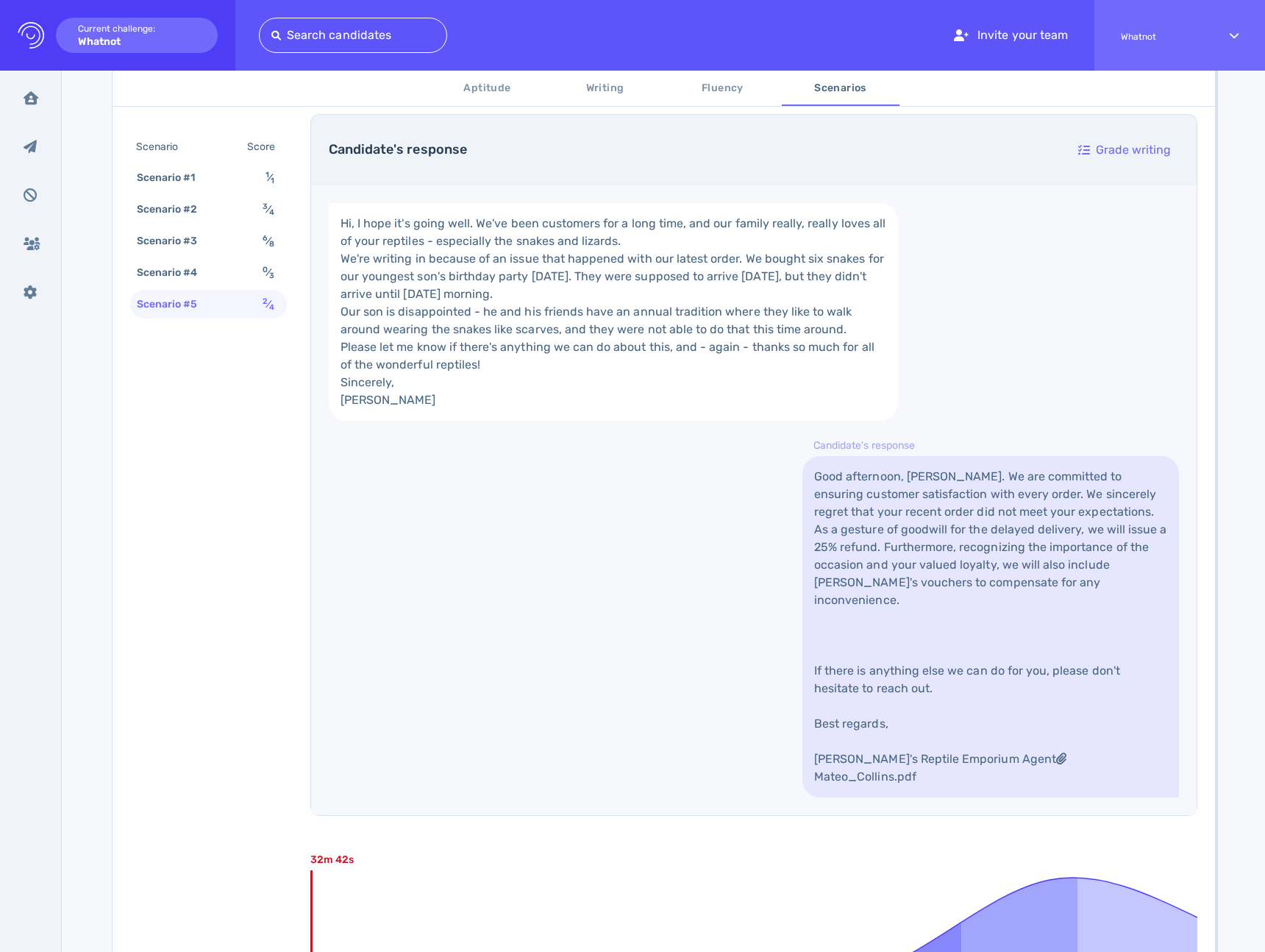
scroll to position [998, 0]
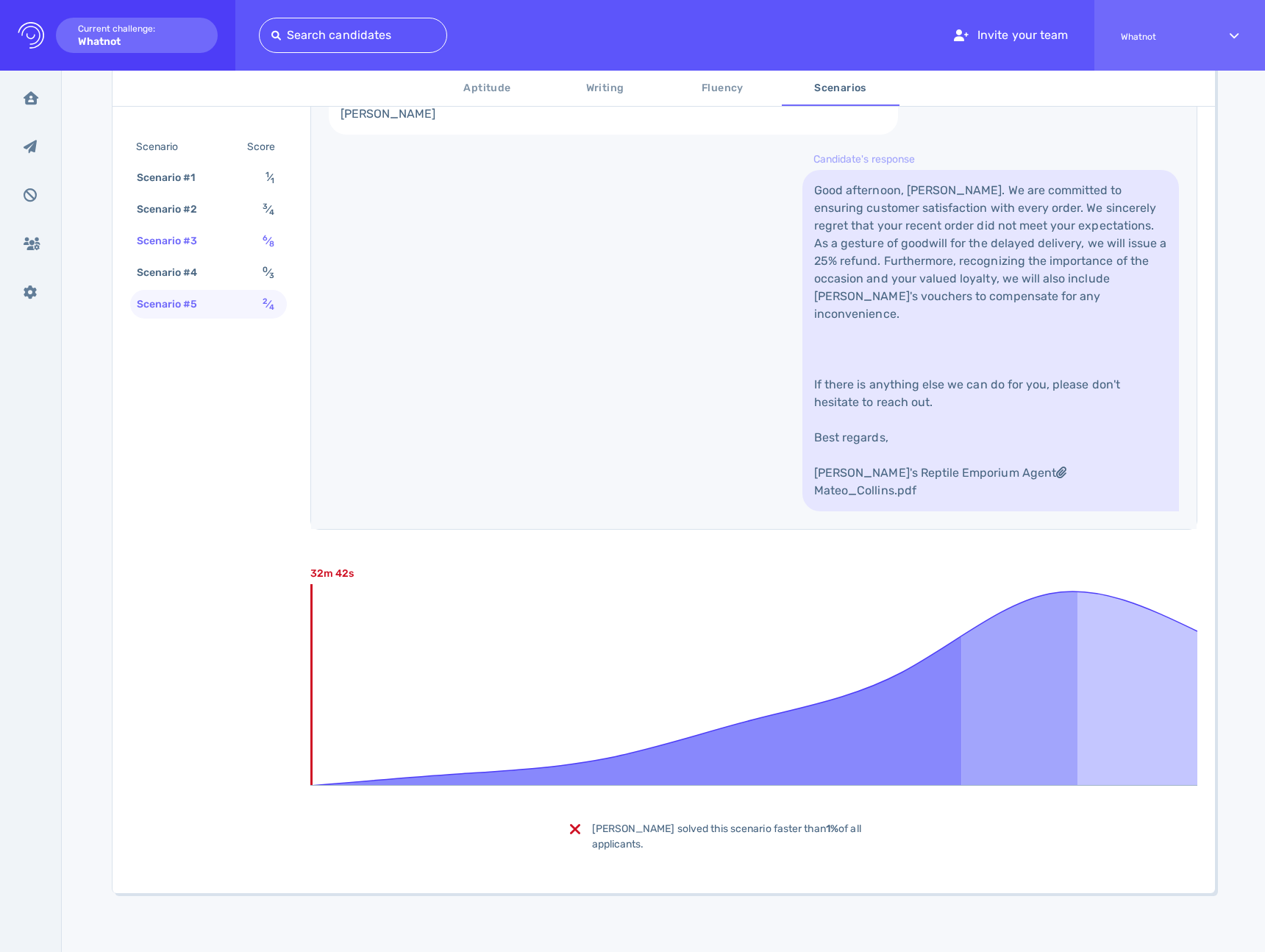
click at [235, 229] on div "Scenario #3 6 ⁄ 8" at bounding box center [208, 240] width 157 height 28
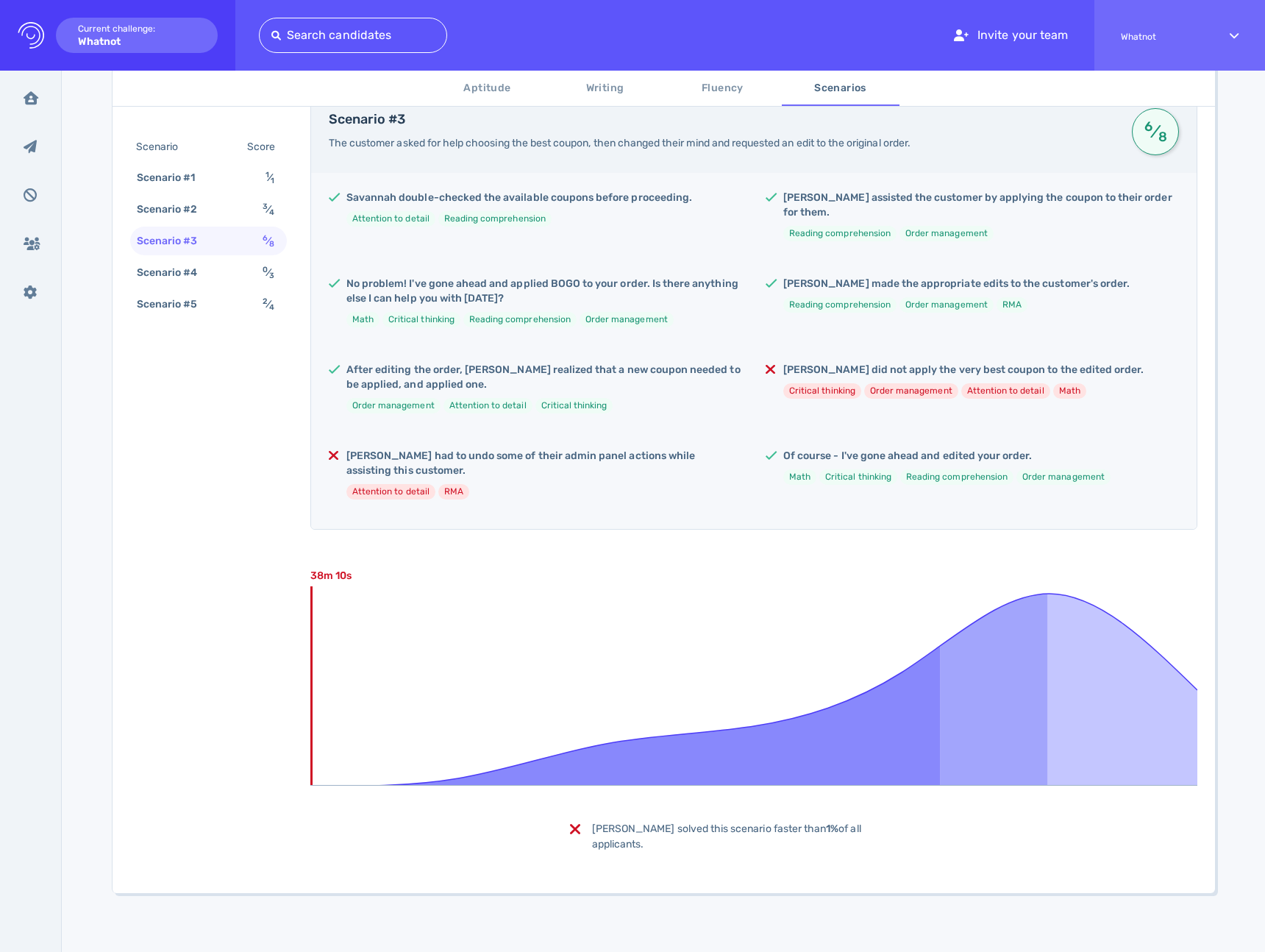
scroll to position [271, 0]
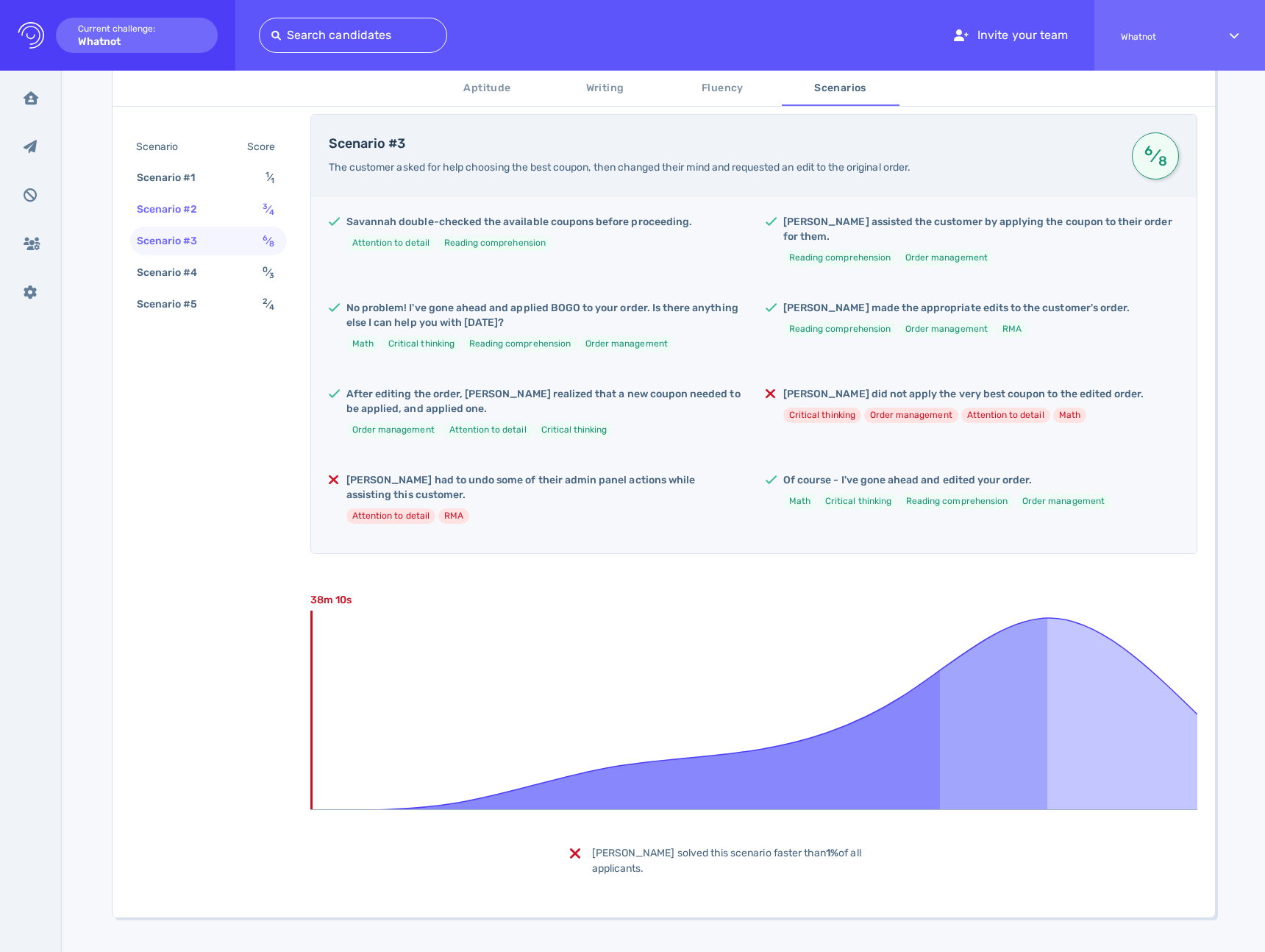
click at [259, 204] on div "3 ⁄ 4" at bounding box center [271, 209] width 24 height 21
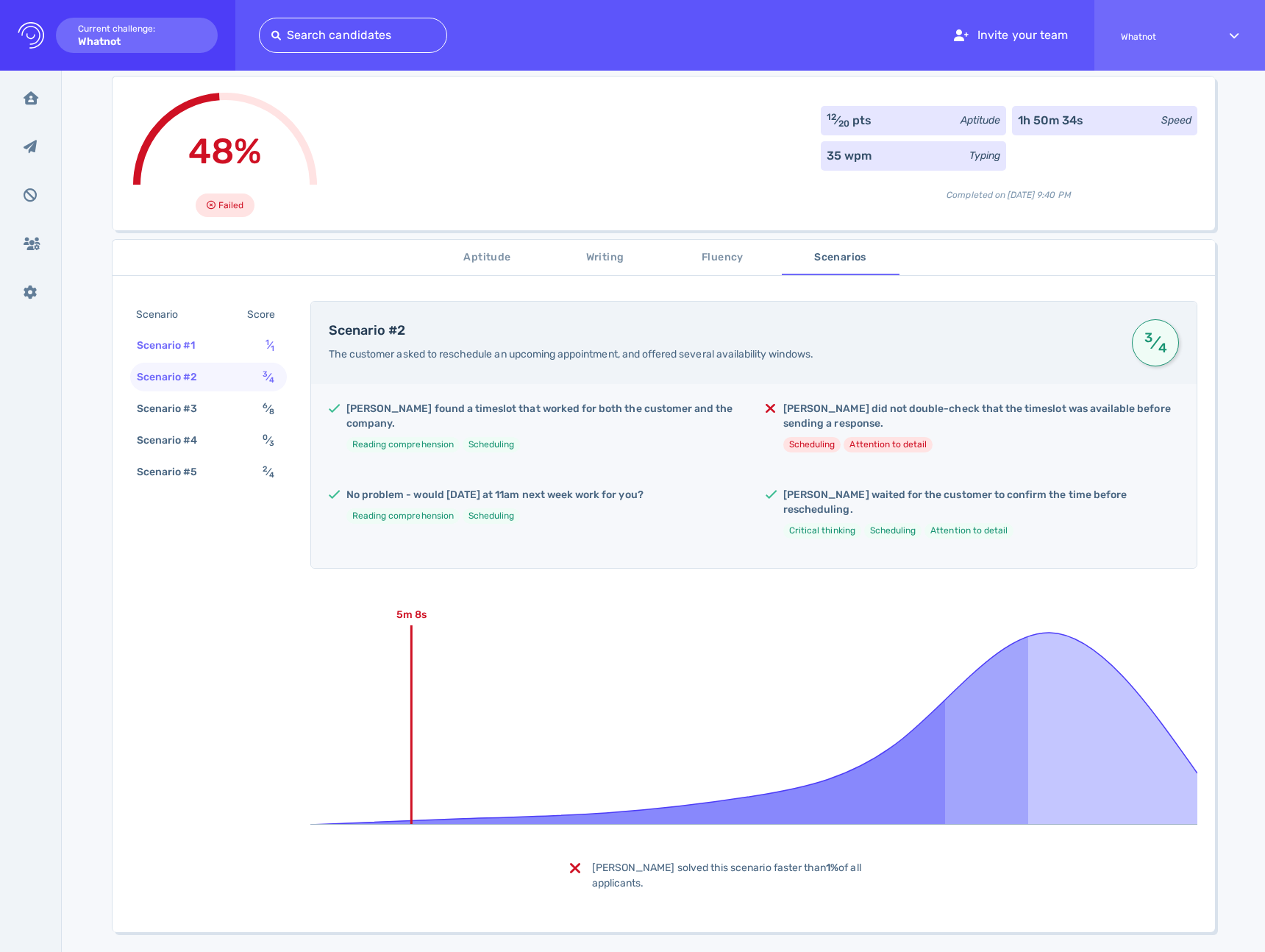
click at [257, 347] on div "Scenario #1 1 ⁄ 1" at bounding box center [208, 345] width 157 height 28
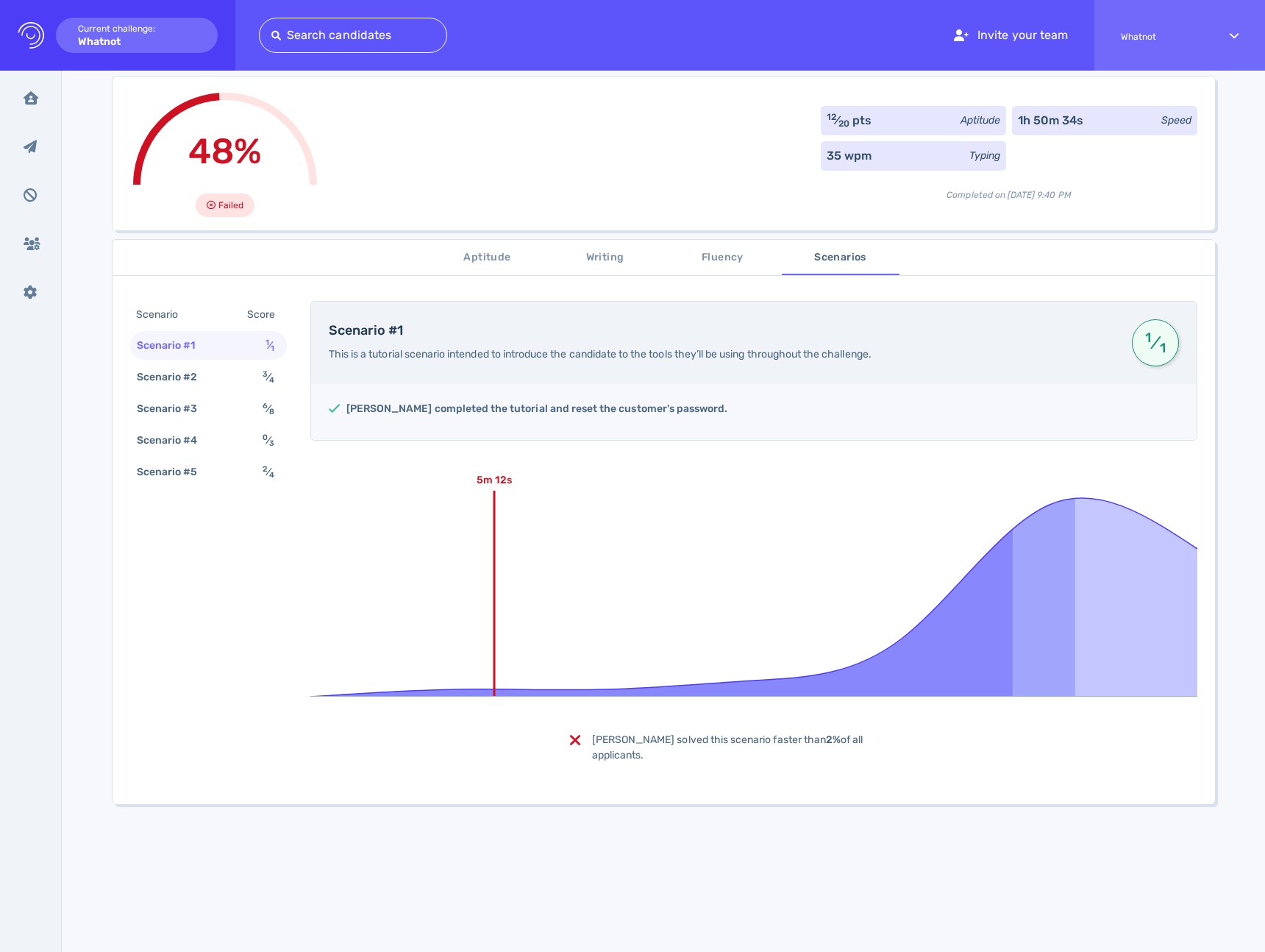
scroll to position [0, 0]
